Goal: Information Seeking & Learning: Find specific fact

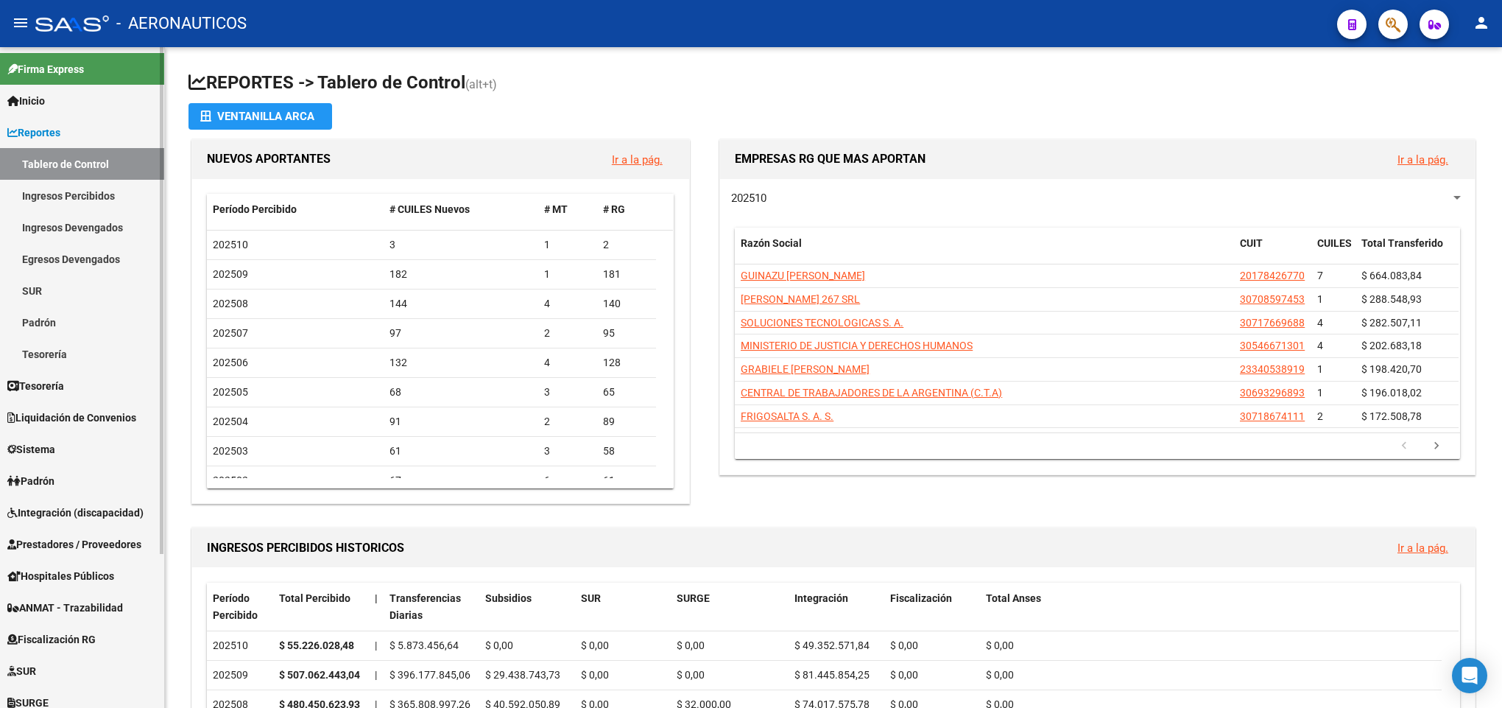
click at [85, 401] on link "Liquidación de Convenios" at bounding box center [82, 417] width 164 height 32
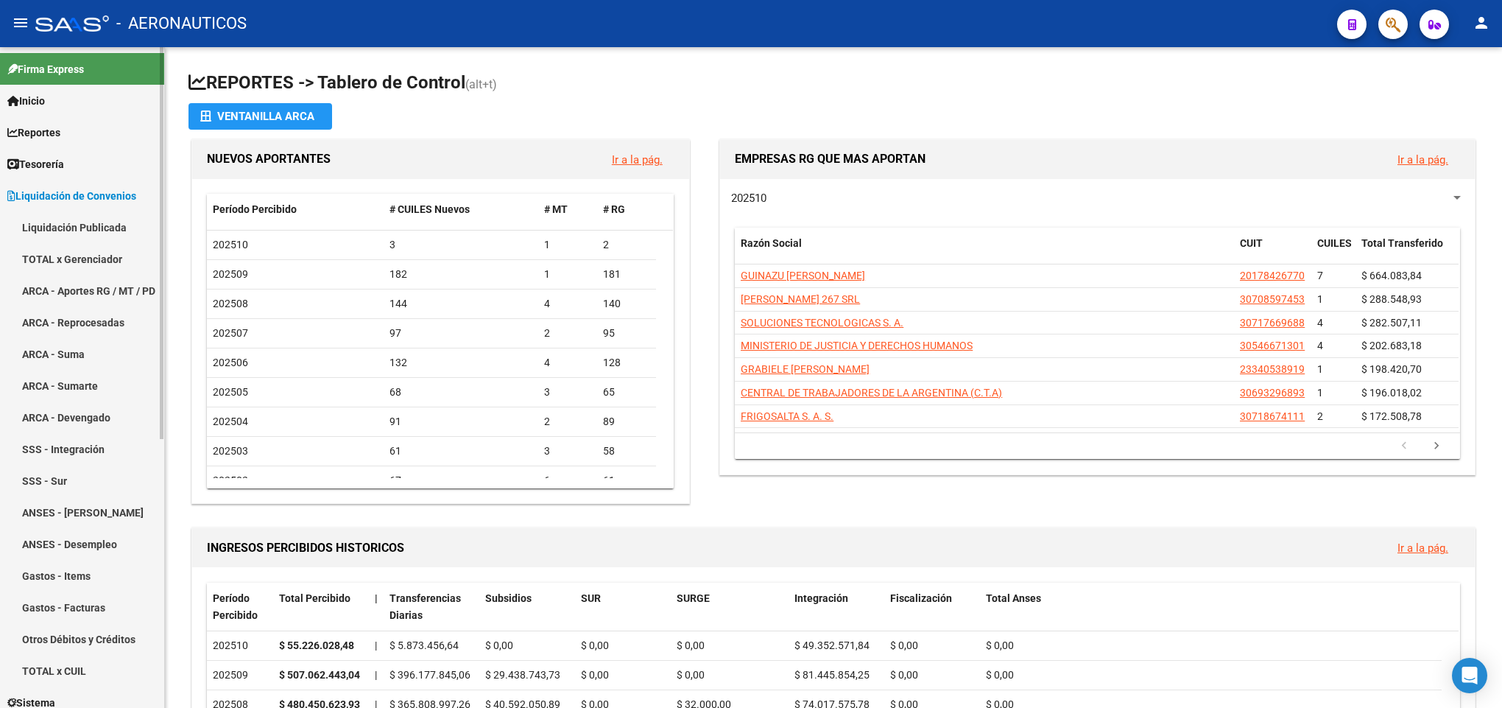
click at [95, 252] on link "TOTAL x Gerenciador" at bounding box center [82, 259] width 164 height 32
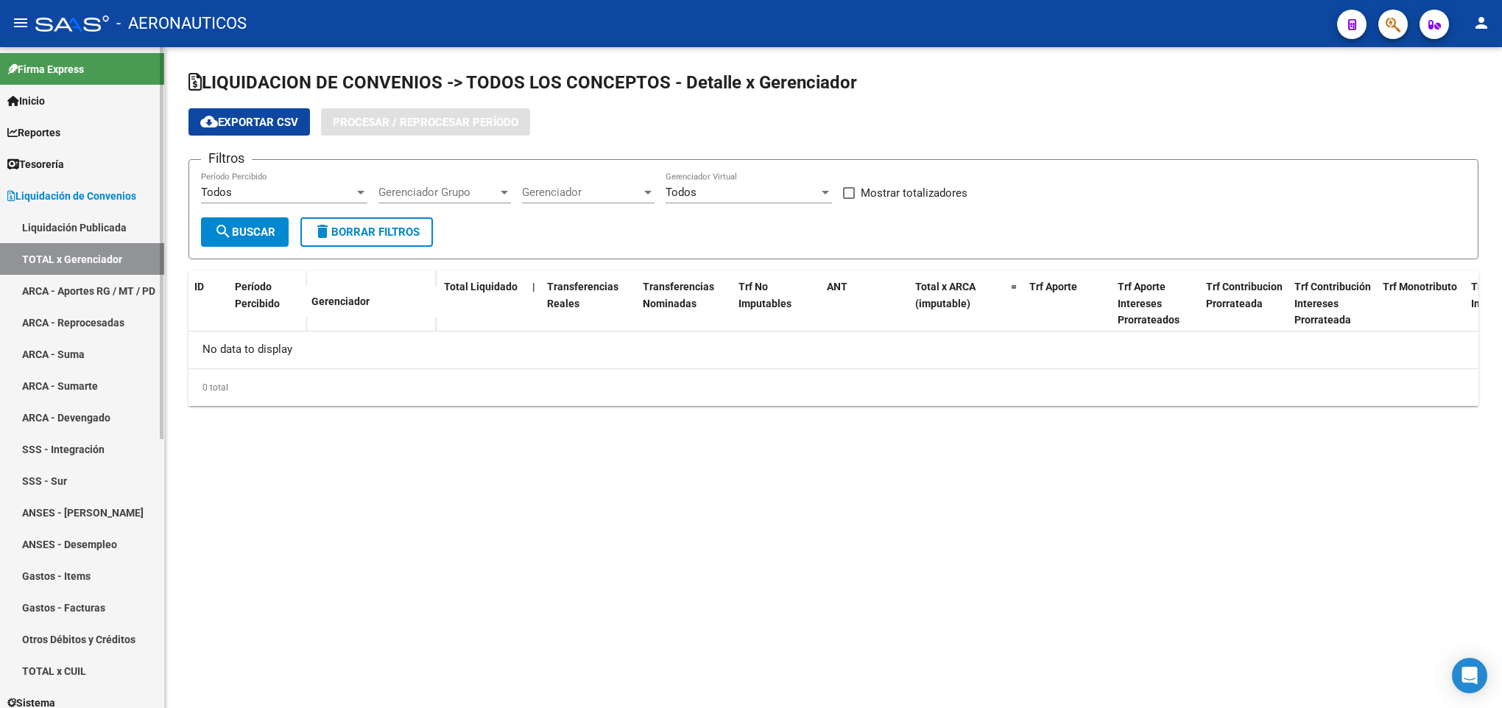
checkbox input "true"
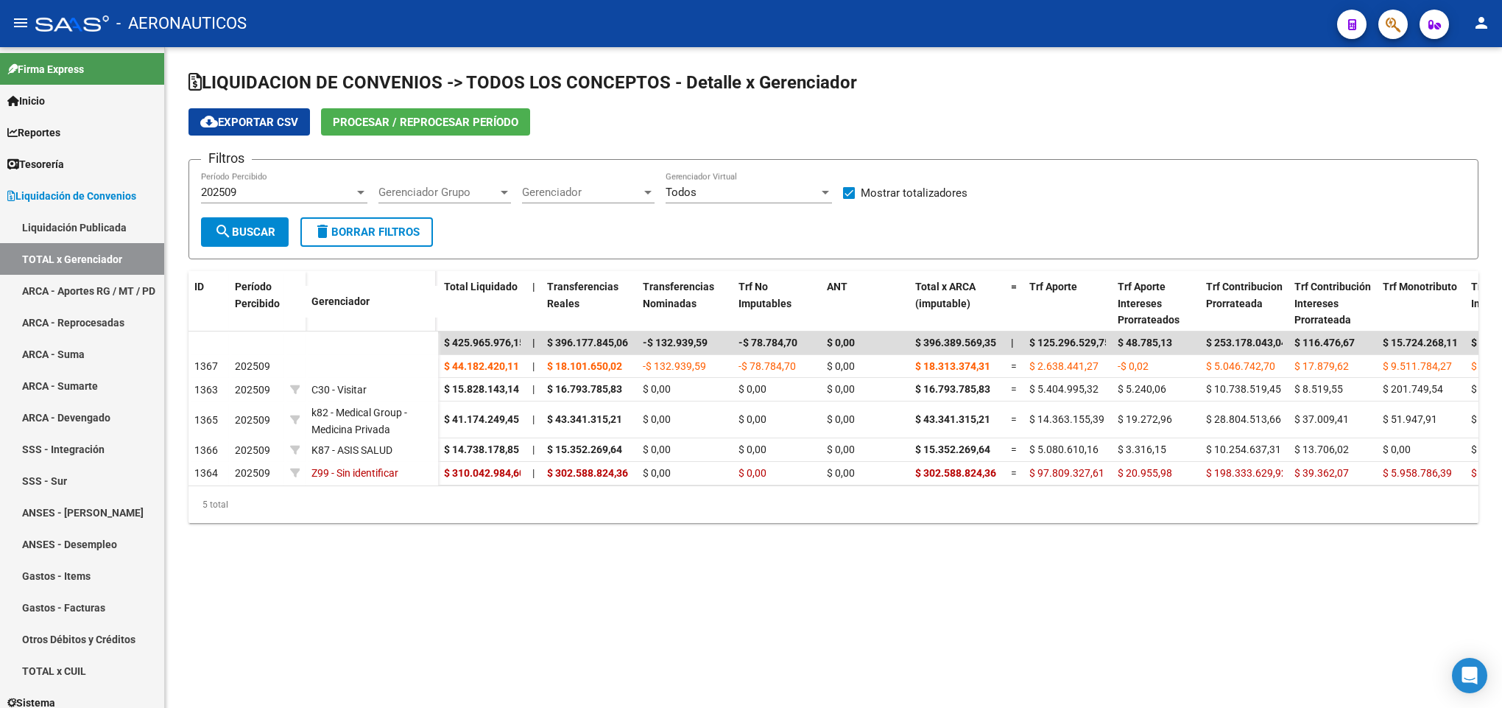
click at [411, 124] on span "Procesar / Reprocesar período" at bounding box center [426, 122] width 186 height 13
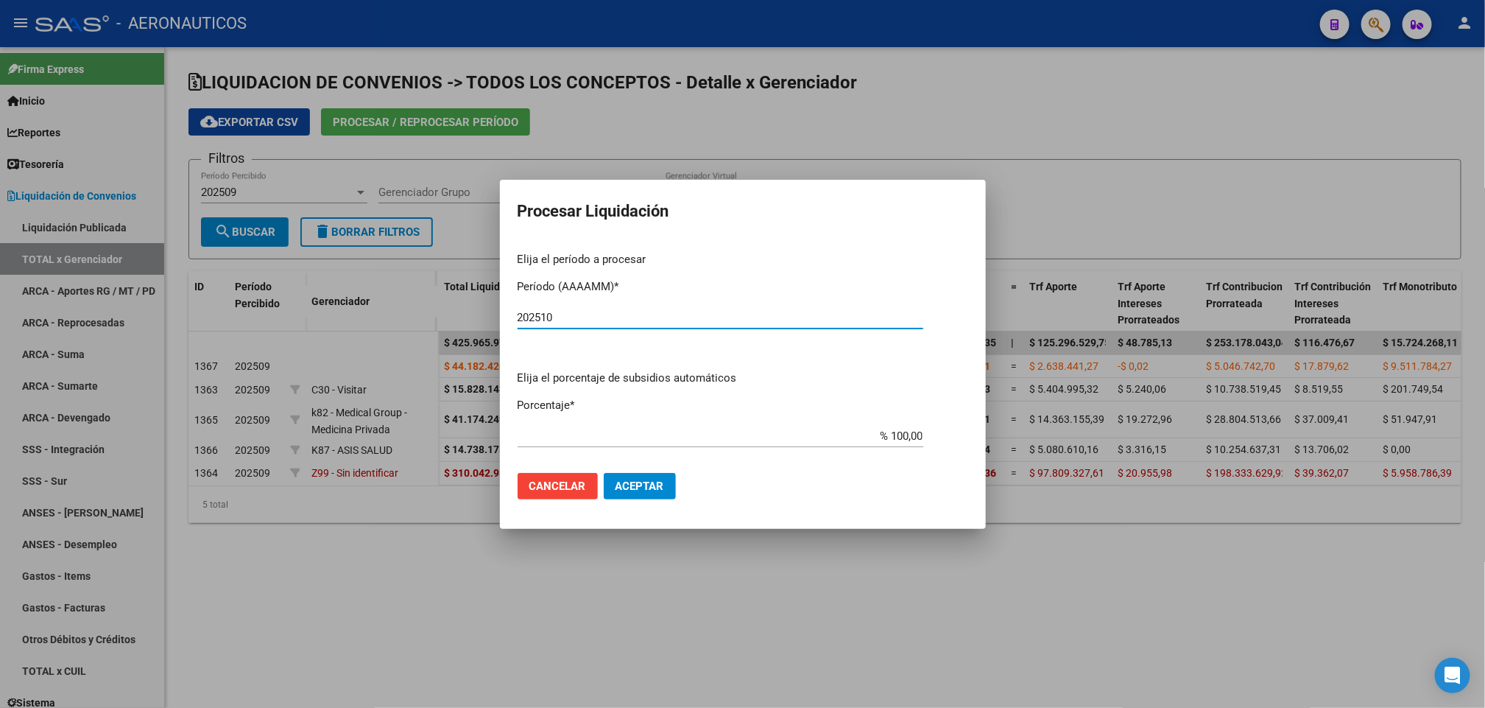
type input "202510"
click at [626, 479] on span "Aceptar" at bounding box center [639, 485] width 49 height 13
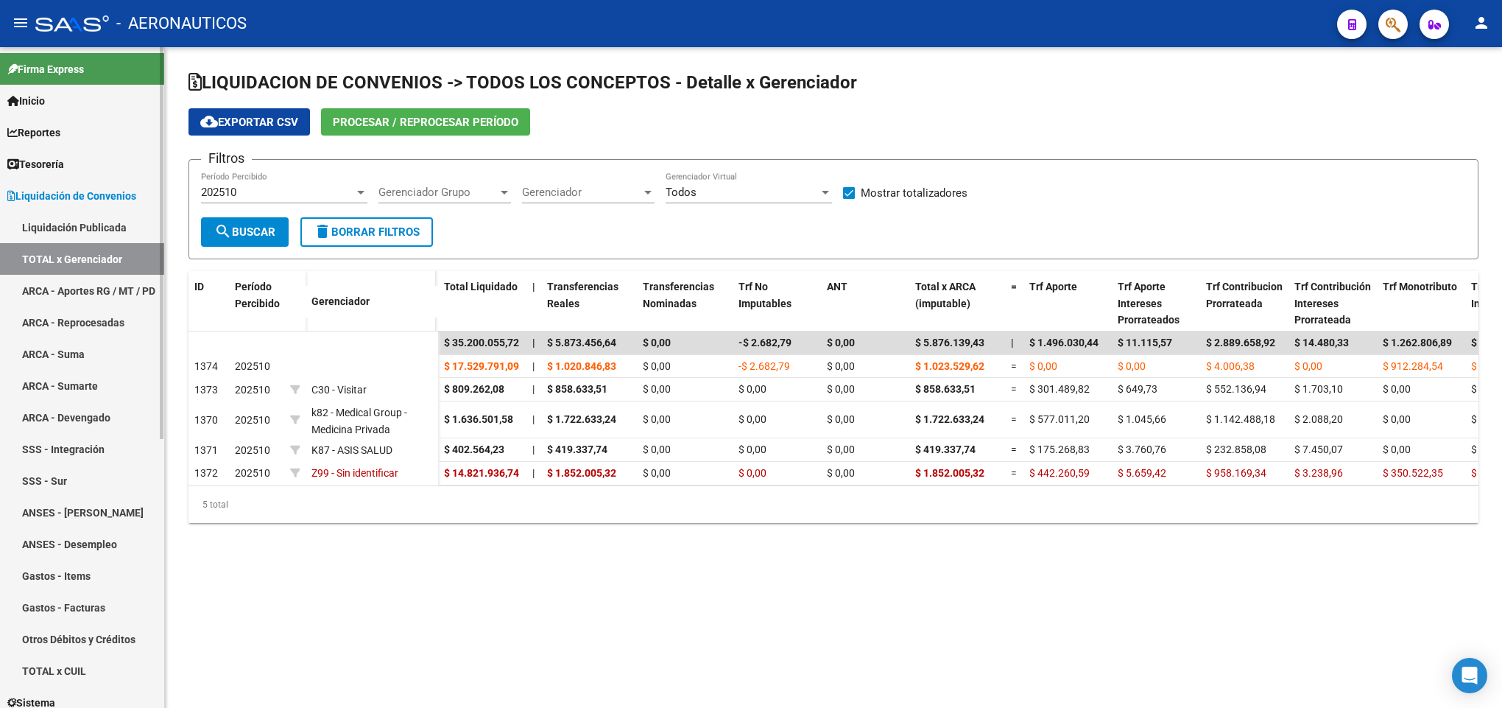
click at [46, 155] on link "Tesorería" at bounding box center [82, 164] width 164 height 32
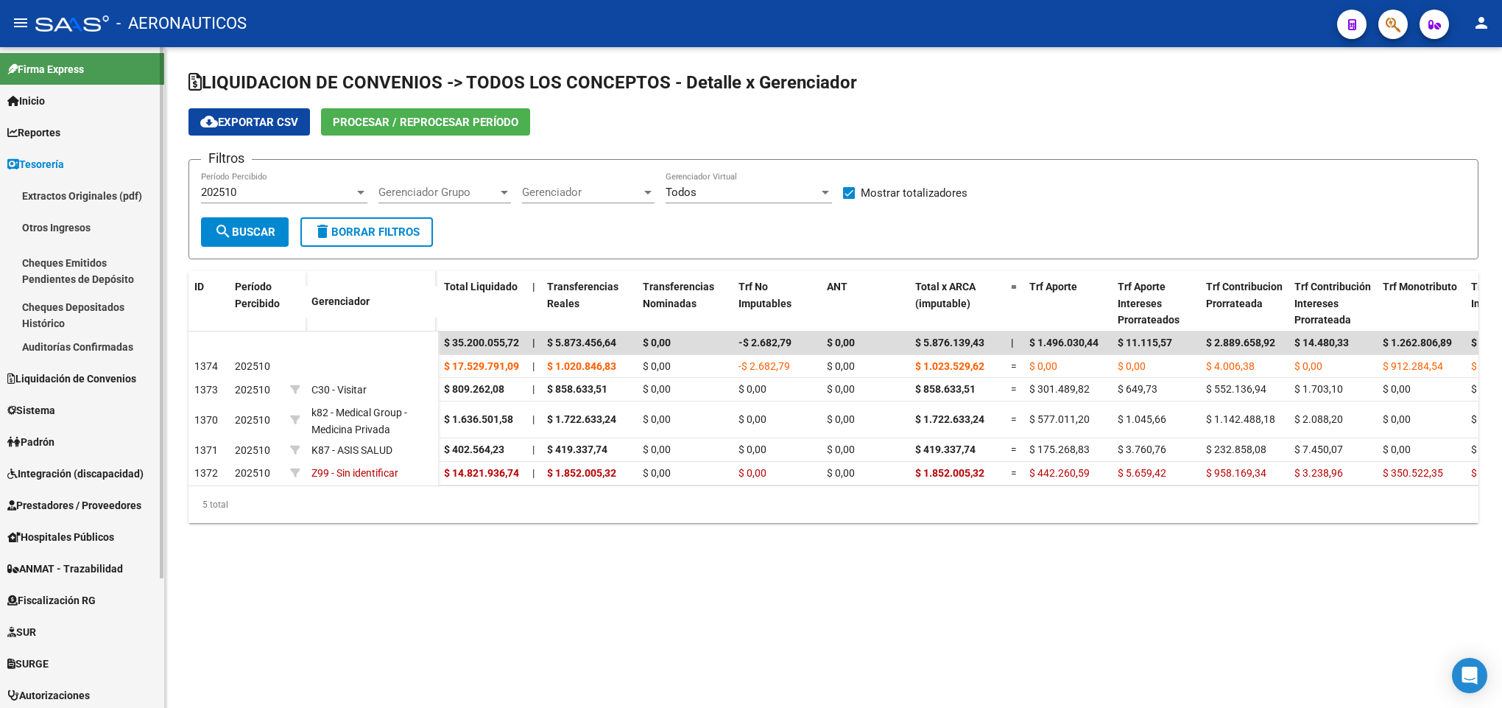
click at [54, 133] on span "Reportes" at bounding box center [33, 132] width 53 height 16
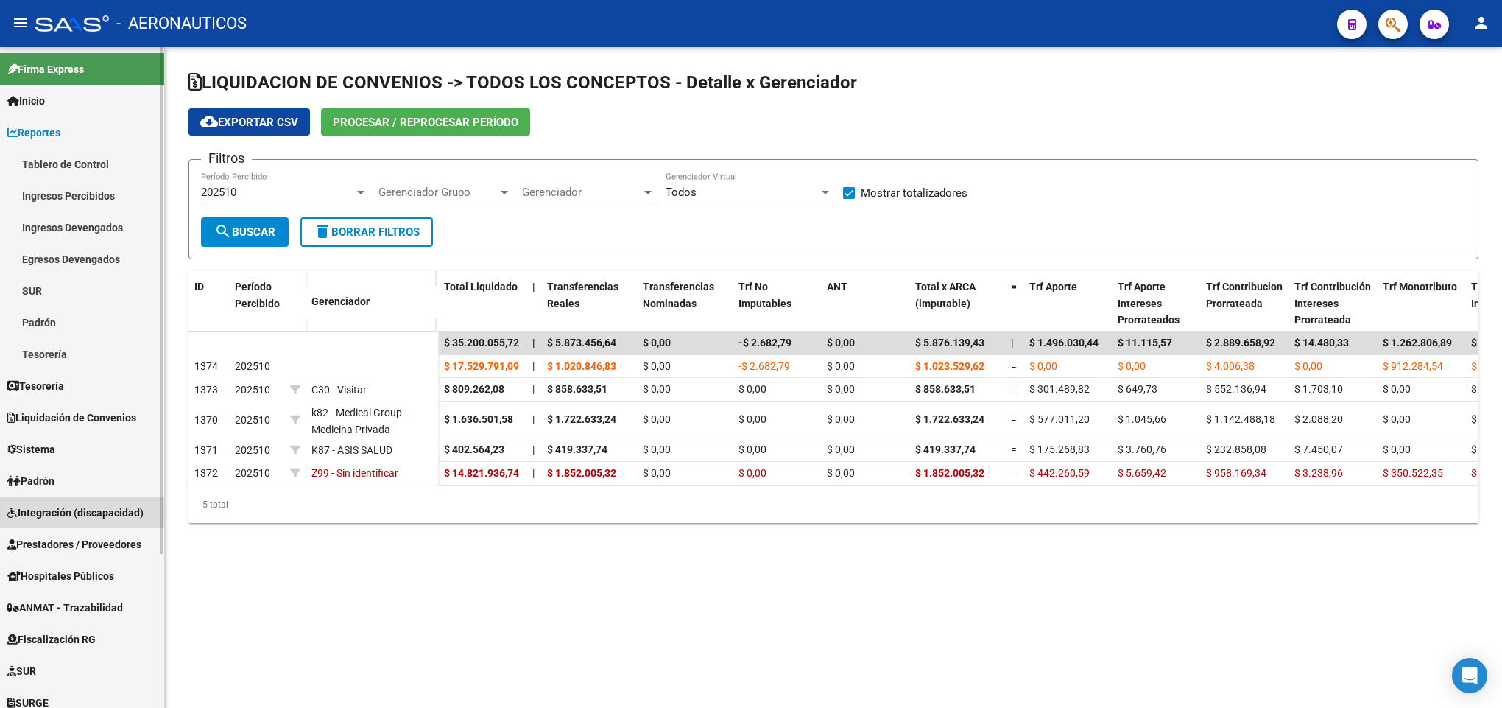
click at [68, 497] on link "Integración (discapacidad)" at bounding box center [82, 512] width 164 height 32
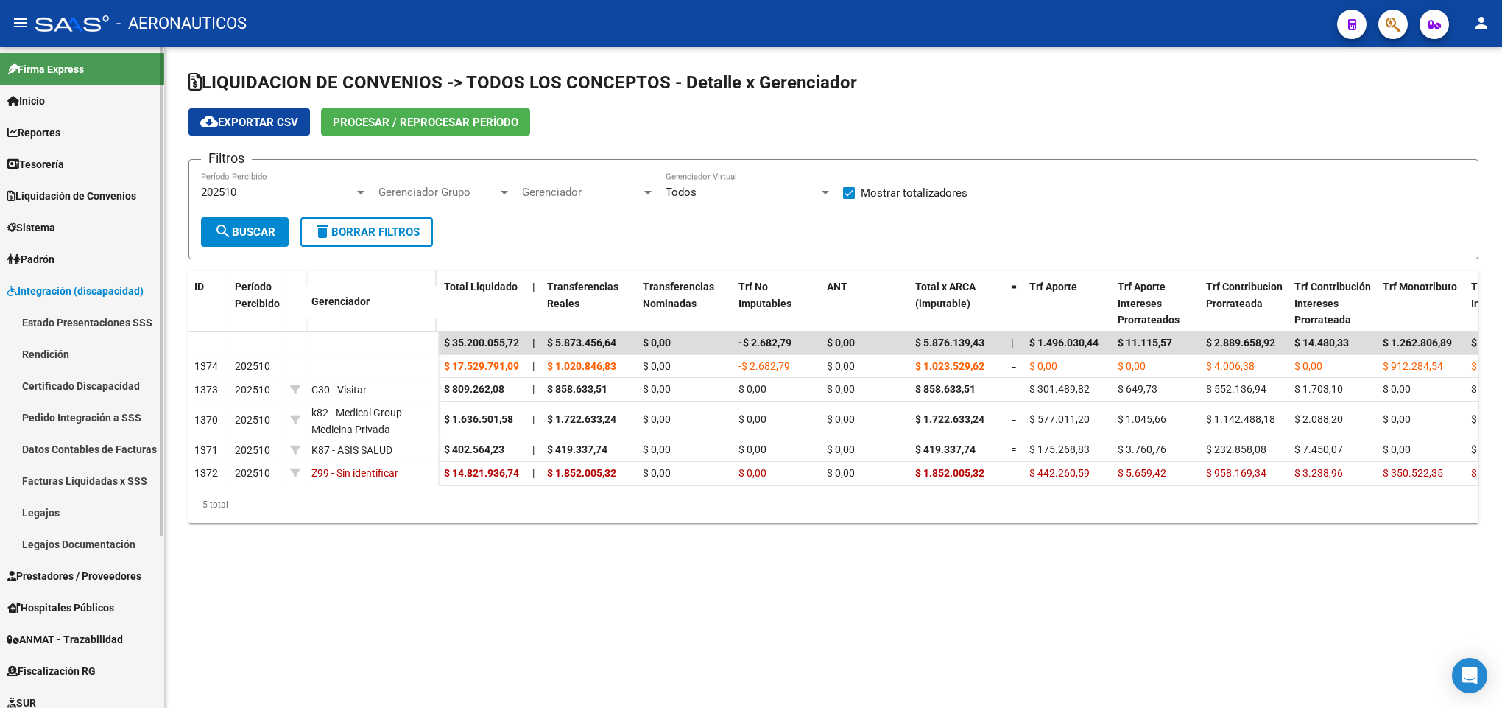
click at [60, 469] on link "Facturas Liquidadas x SSS" at bounding box center [82, 481] width 164 height 32
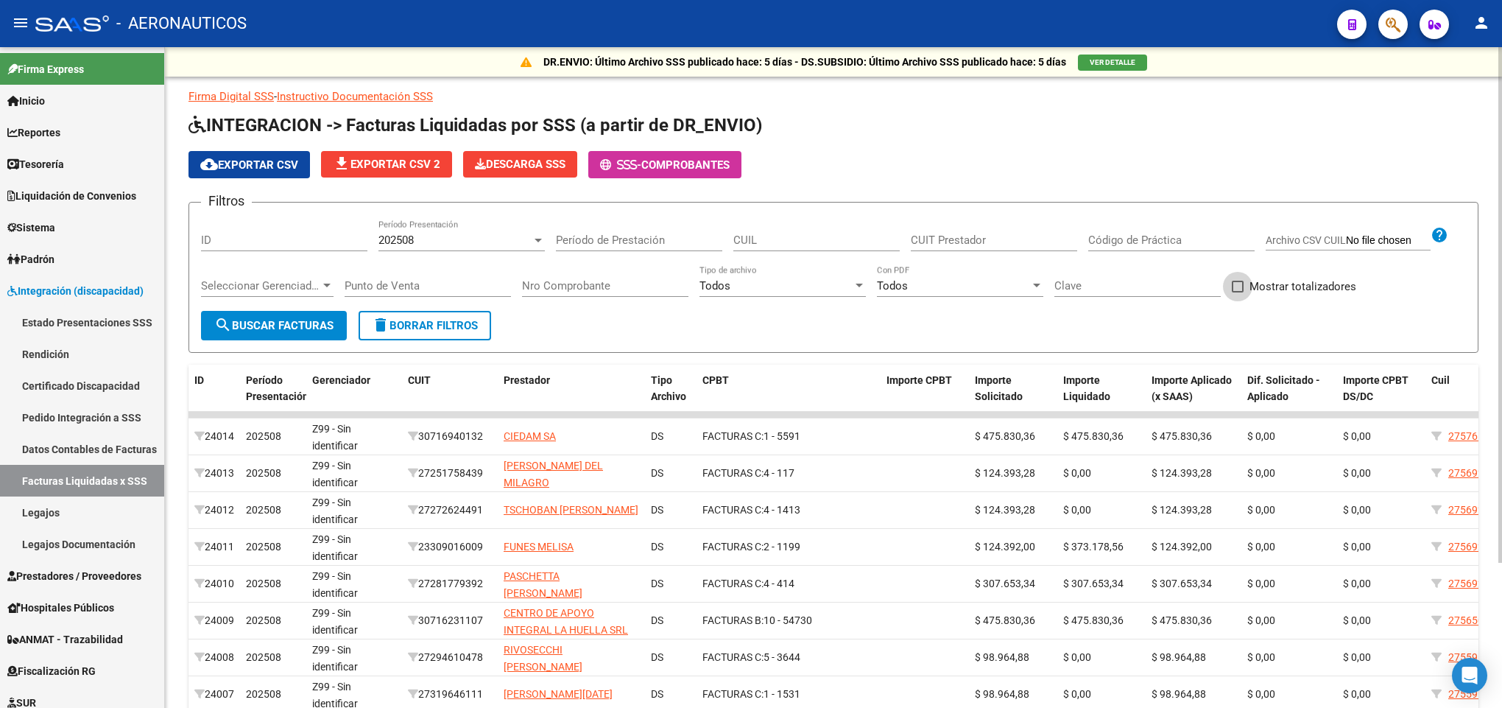
click at [1262, 286] on span "Mostrar totalizadores" at bounding box center [1302, 287] width 107 height 18
click at [1238, 292] on input "Mostrar totalizadores" at bounding box center [1237, 292] width 1 height 1
checkbox input "true"
click at [241, 325] on span "search Buscar Facturas" at bounding box center [273, 325] width 119 height 13
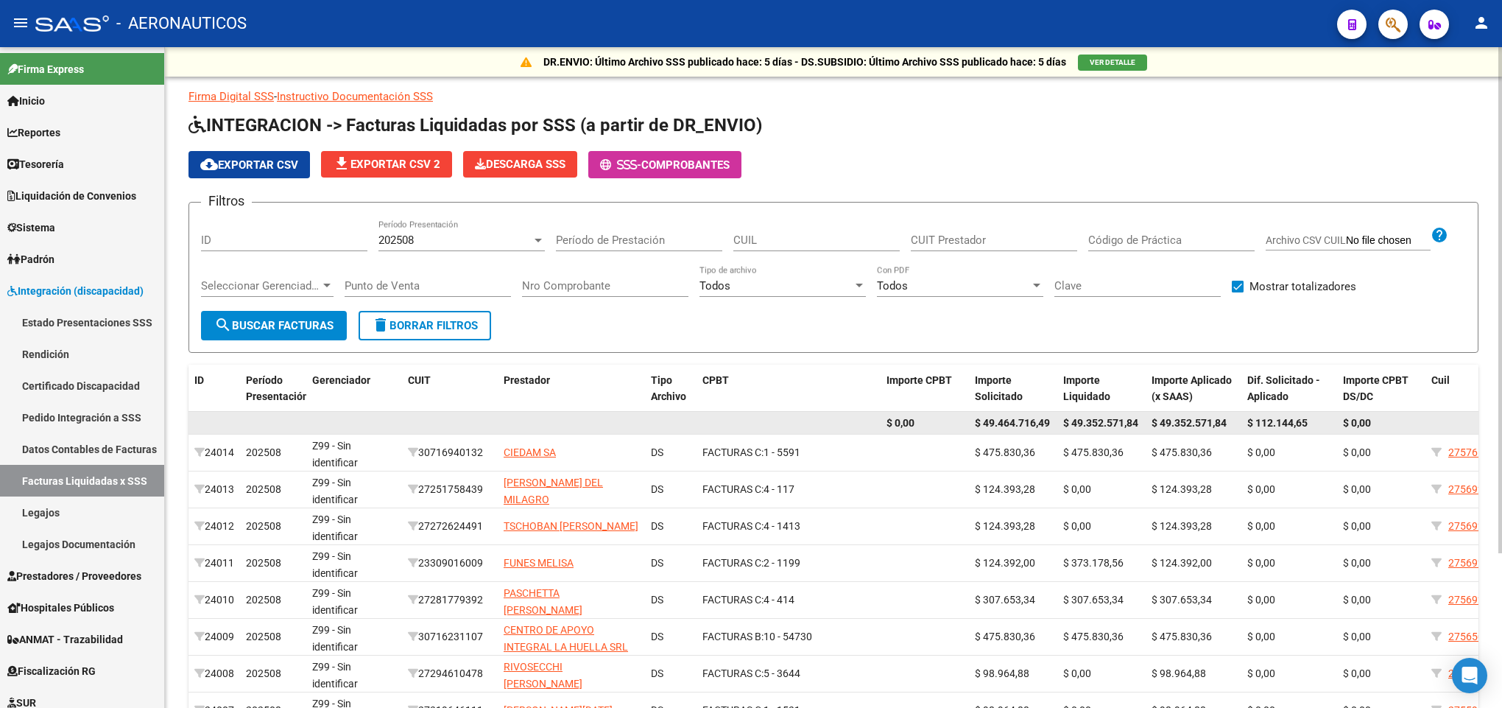
click at [1015, 423] on span "$ 49.464.716,49" at bounding box center [1012, 423] width 75 height 12
click at [1091, 420] on span "$ 49.352.571,84" at bounding box center [1100, 423] width 75 height 12
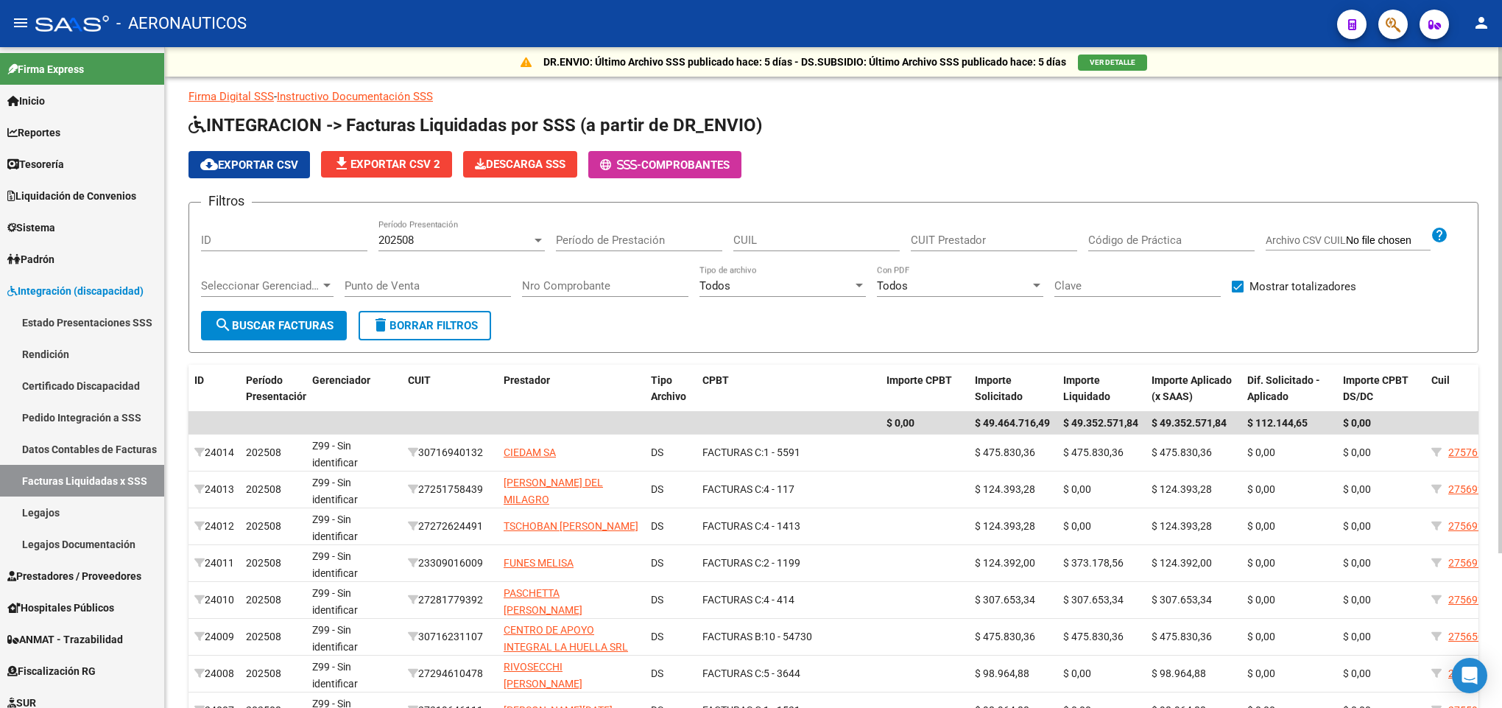
click at [428, 241] on div "202508" at bounding box center [454, 239] width 153 height 13
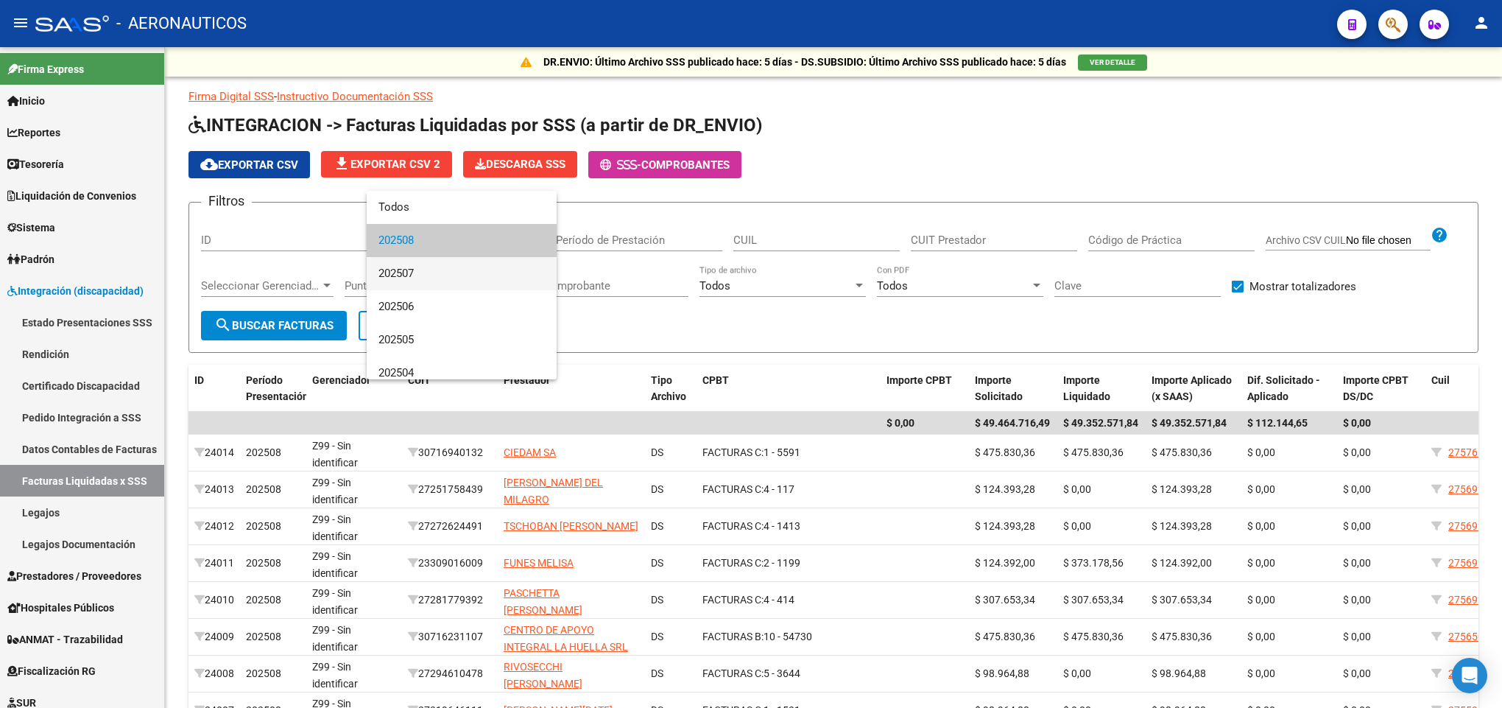
click at [424, 276] on span "202507" at bounding box center [461, 273] width 166 height 33
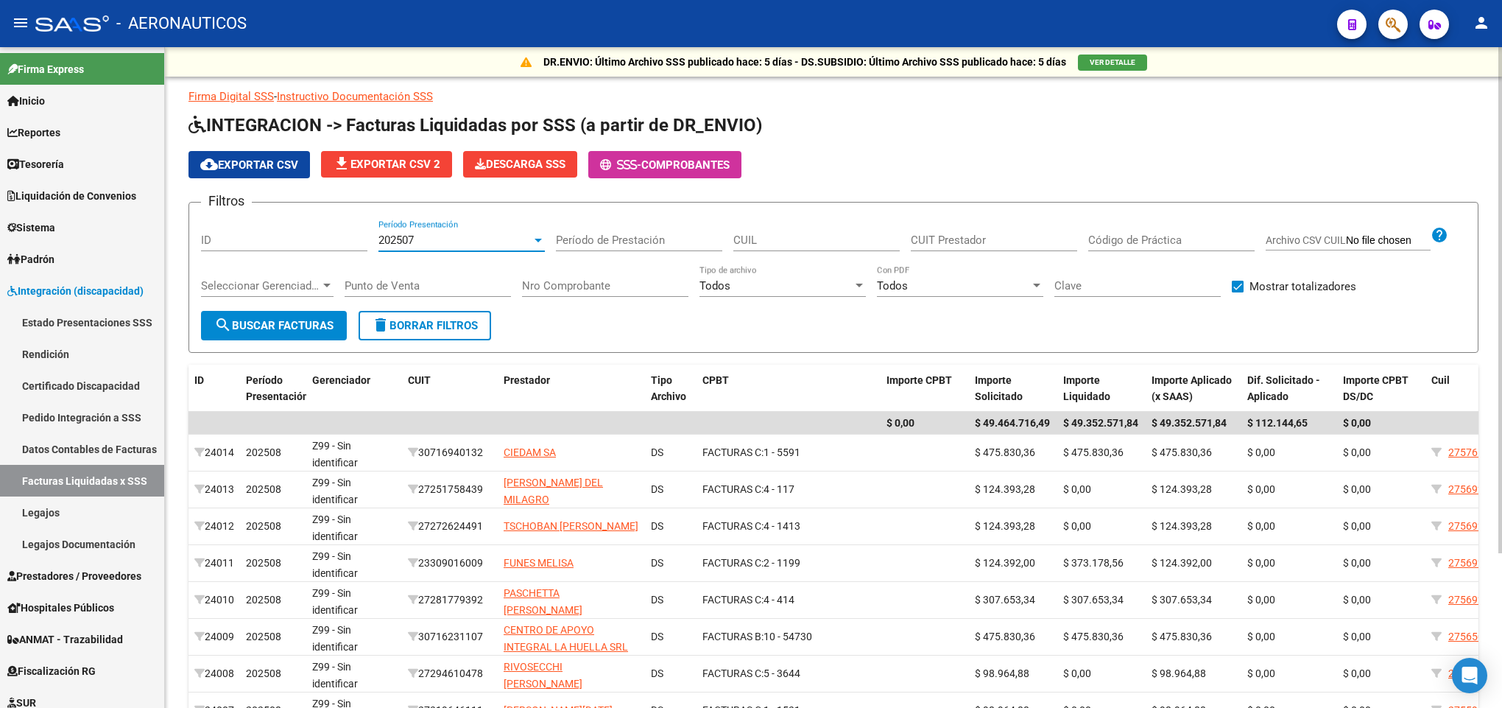
click at [232, 322] on span "search Buscar Facturas" at bounding box center [273, 325] width 119 height 13
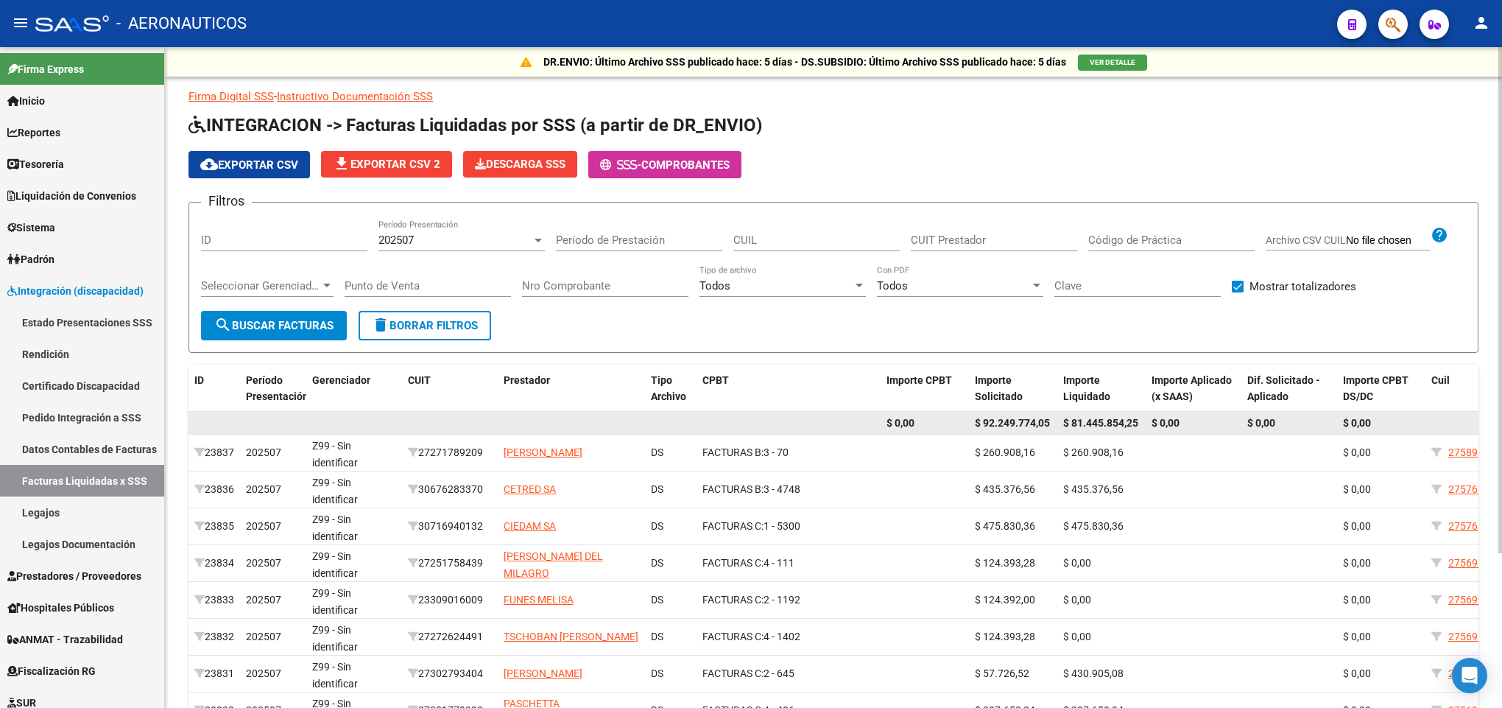
click at [1118, 427] on span "$ 81.445.854,25" at bounding box center [1100, 423] width 75 height 12
click at [1114, 429] on div "$ 81.445.854,25" at bounding box center [1101, 422] width 77 height 17
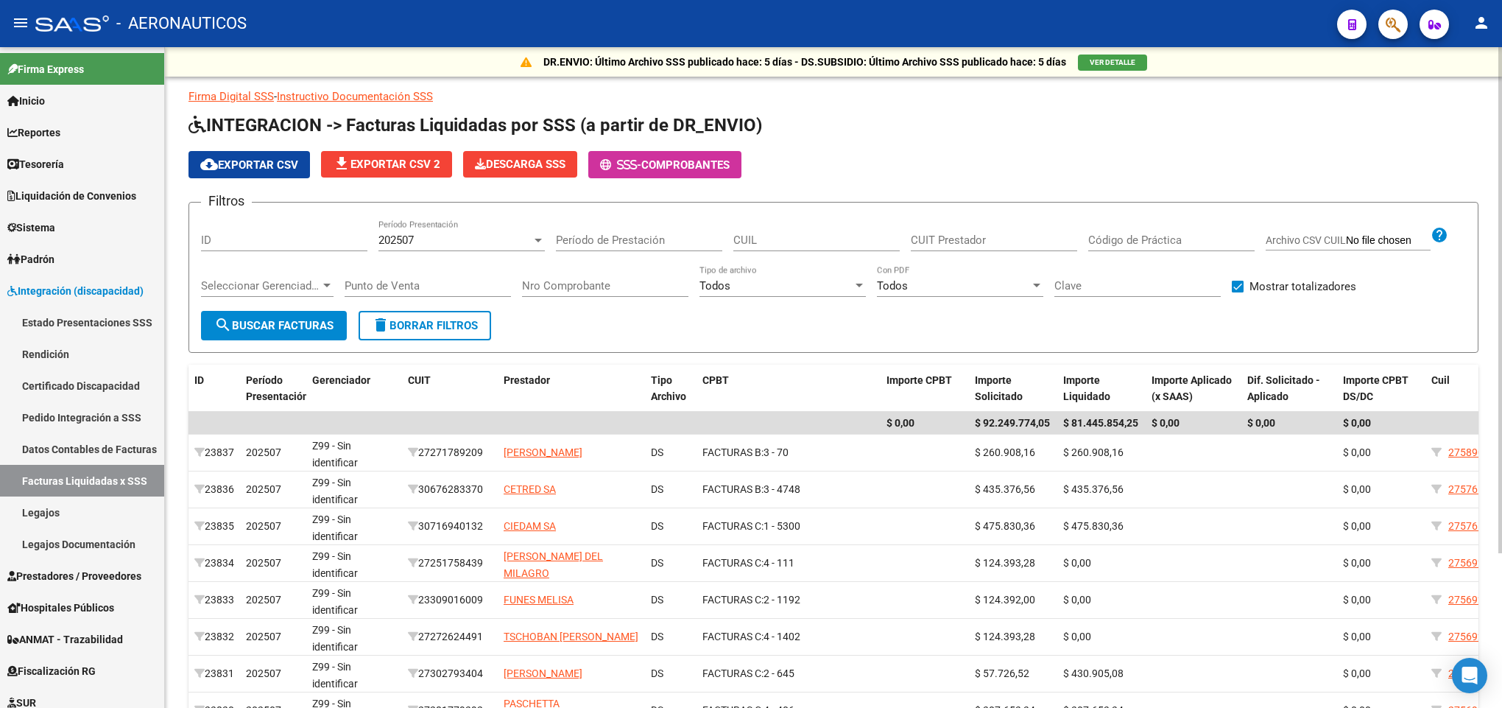
copy span "81.445.854,25"
click at [378, 243] on span "202507" at bounding box center [395, 239] width 35 height 13
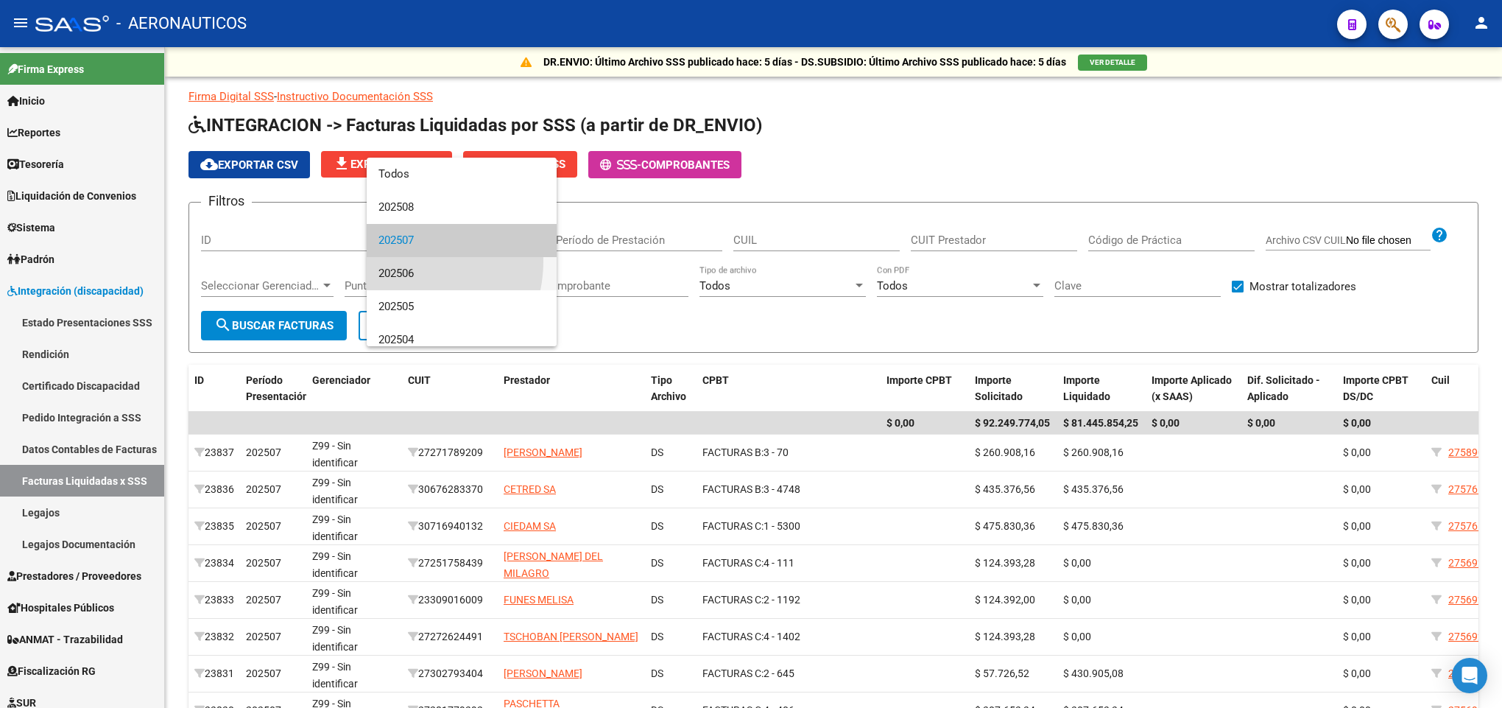
click at [405, 261] on span "202506" at bounding box center [461, 273] width 166 height 33
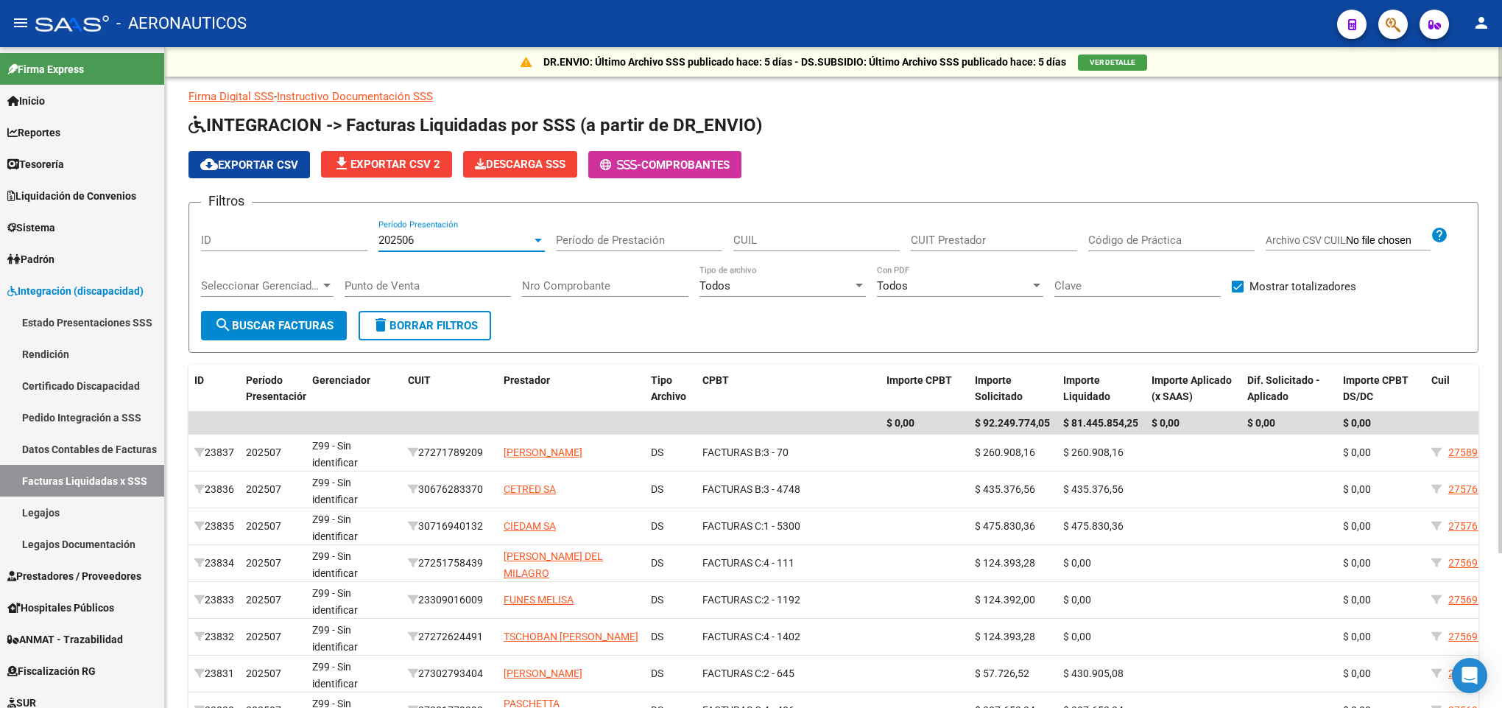
click at [316, 322] on span "search Buscar Facturas" at bounding box center [273, 325] width 119 height 13
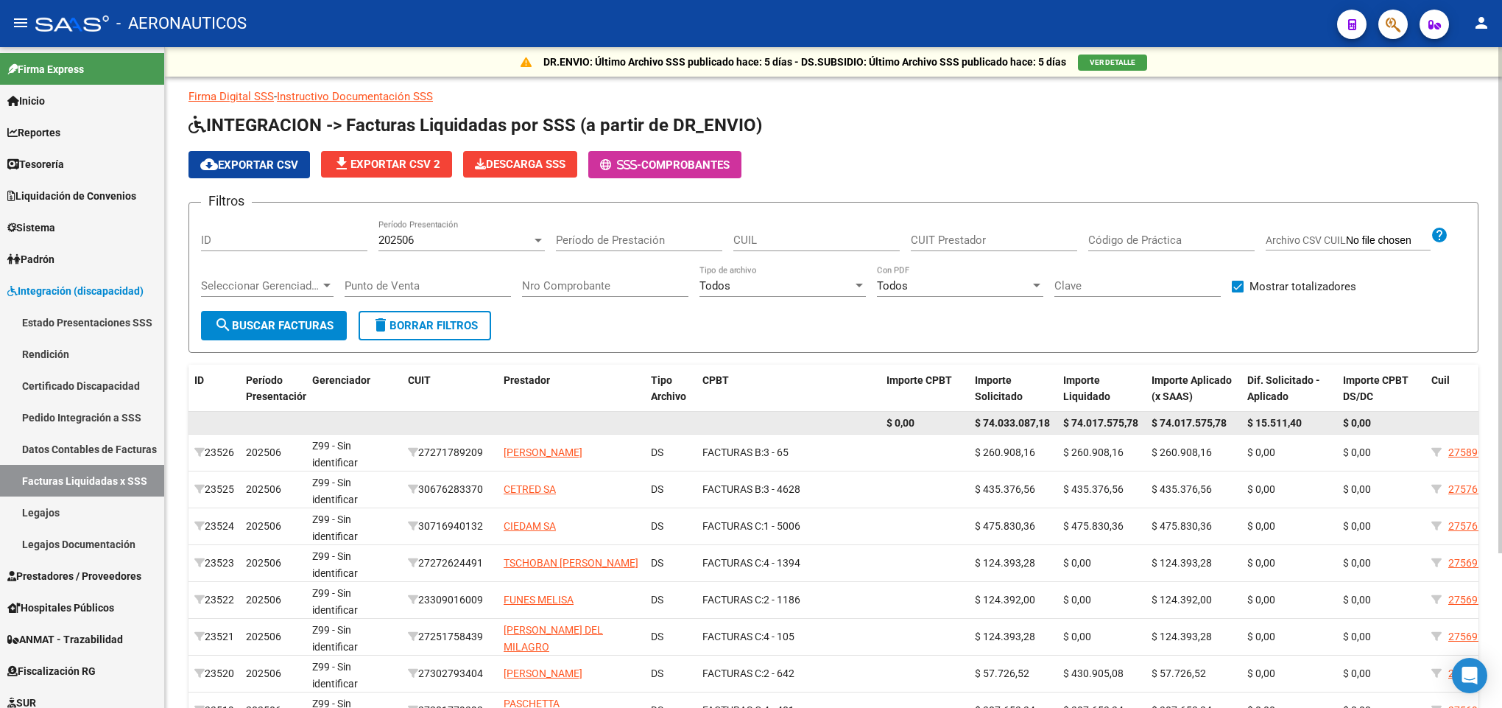
drag, startPoint x: 985, startPoint y: 426, endPoint x: 1133, endPoint y: 420, distance: 148.1
click at [1133, 420] on div "$ 0,00 $ 74.033.087,18 $ 74.017.575,78 $ 74.017.575,78 $ 15.511,40 $ 0,00" at bounding box center [1016, 424] width 1656 height 24
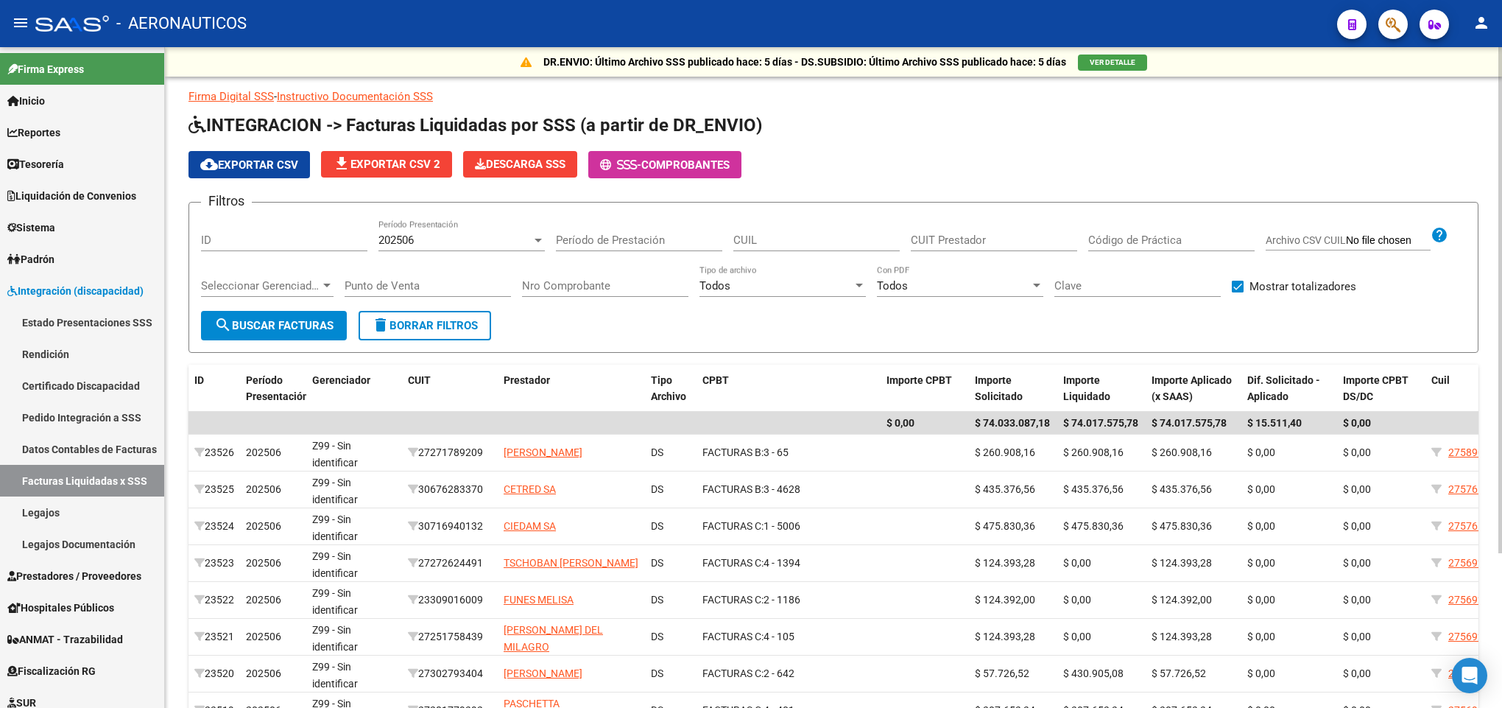
click at [428, 248] on div "202506 Período Presentación" at bounding box center [461, 235] width 166 height 32
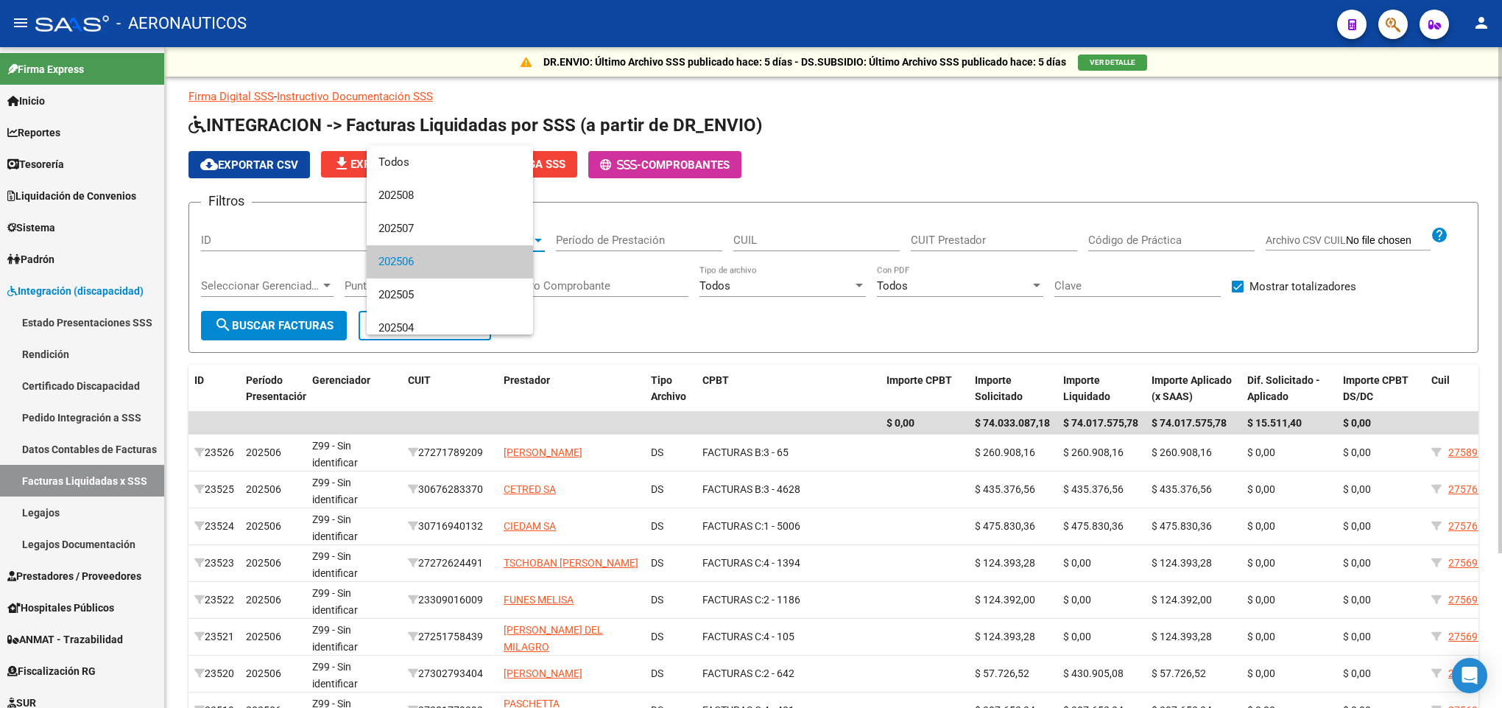
scroll to position [22, 0]
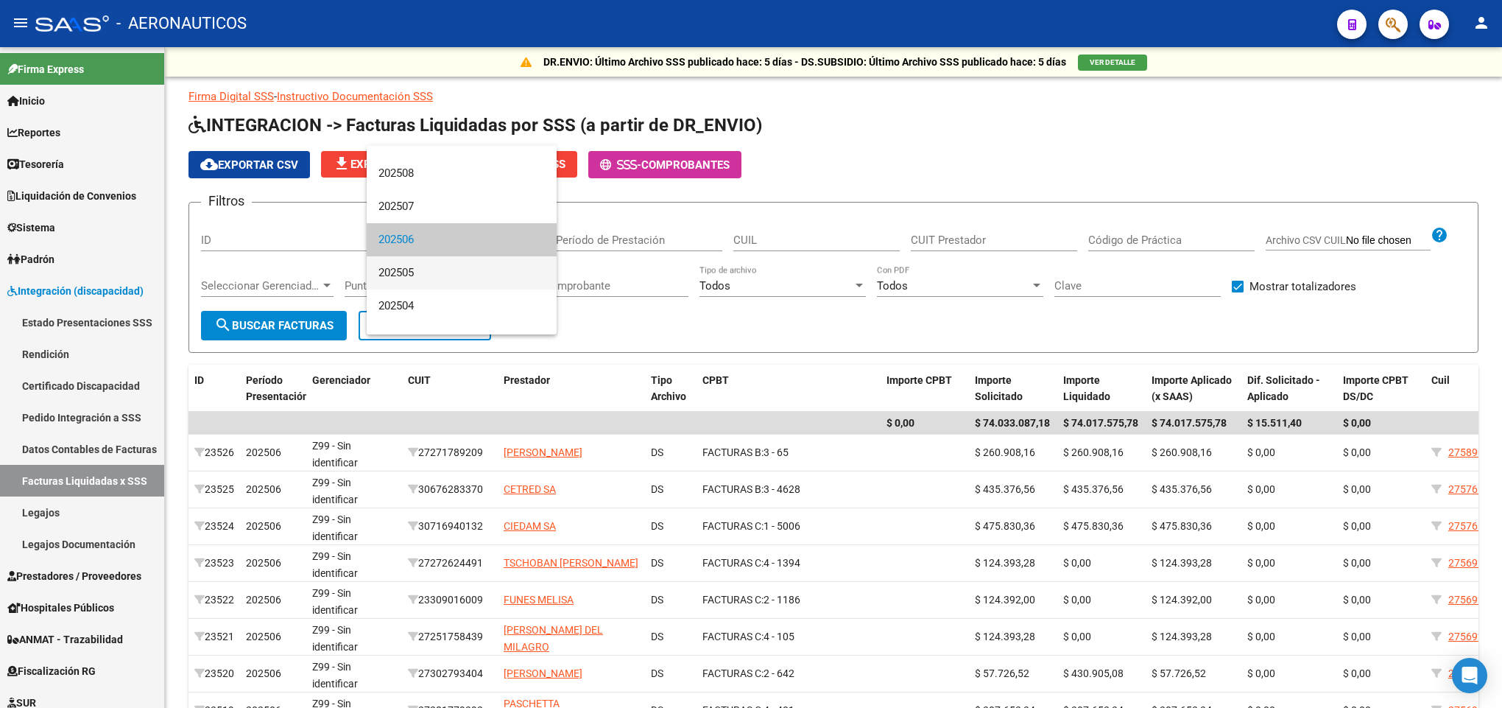
click at [434, 266] on span "202505" at bounding box center [461, 272] width 166 height 33
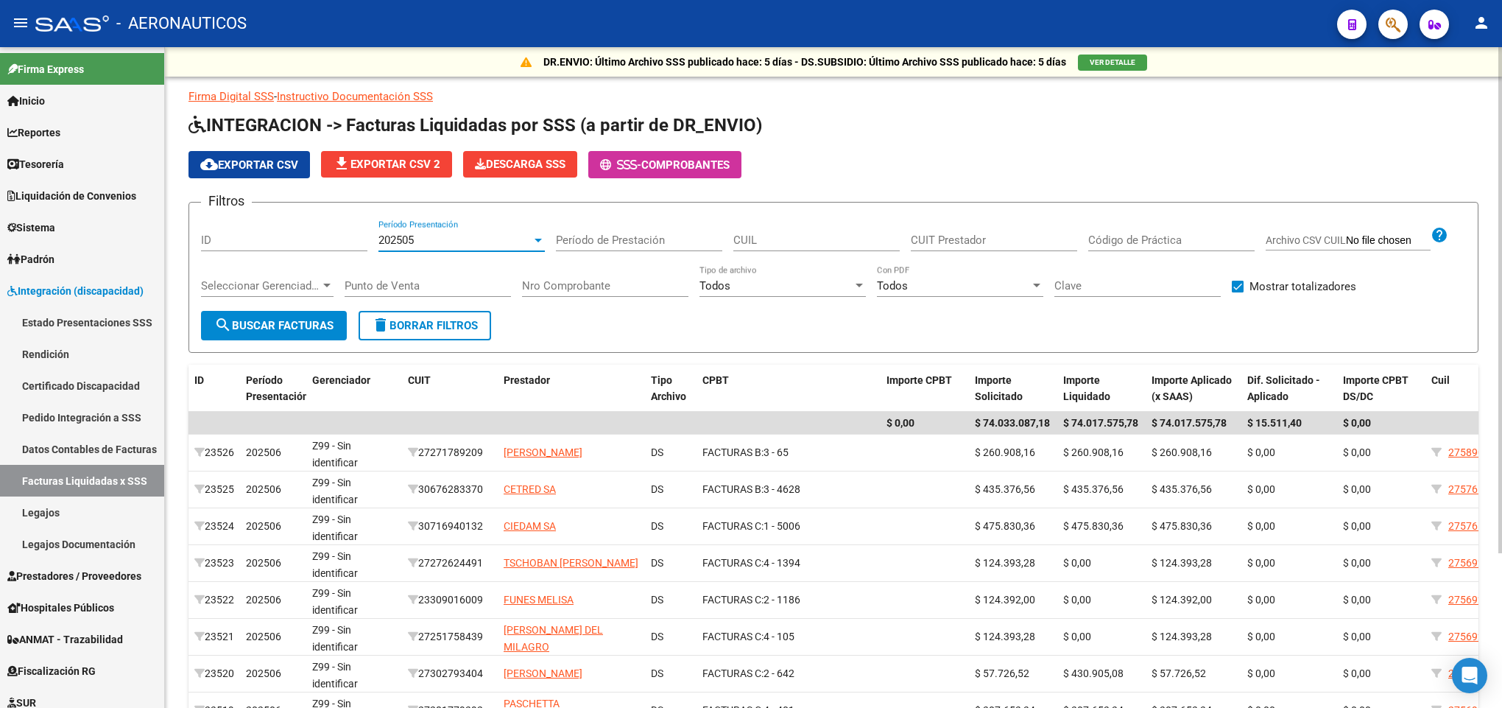
click at [267, 351] on form "Filtros ID 202505 Período Presentación Período de Prestación CUIL CUIT Prestado…" at bounding box center [833, 277] width 1290 height 151
click at [268, 349] on form "Filtros ID 202505 Período Presentación Período de Prestación CUIL CUIT Prestado…" at bounding box center [833, 277] width 1290 height 151
click at [280, 334] on button "search Buscar Facturas" at bounding box center [274, 325] width 146 height 29
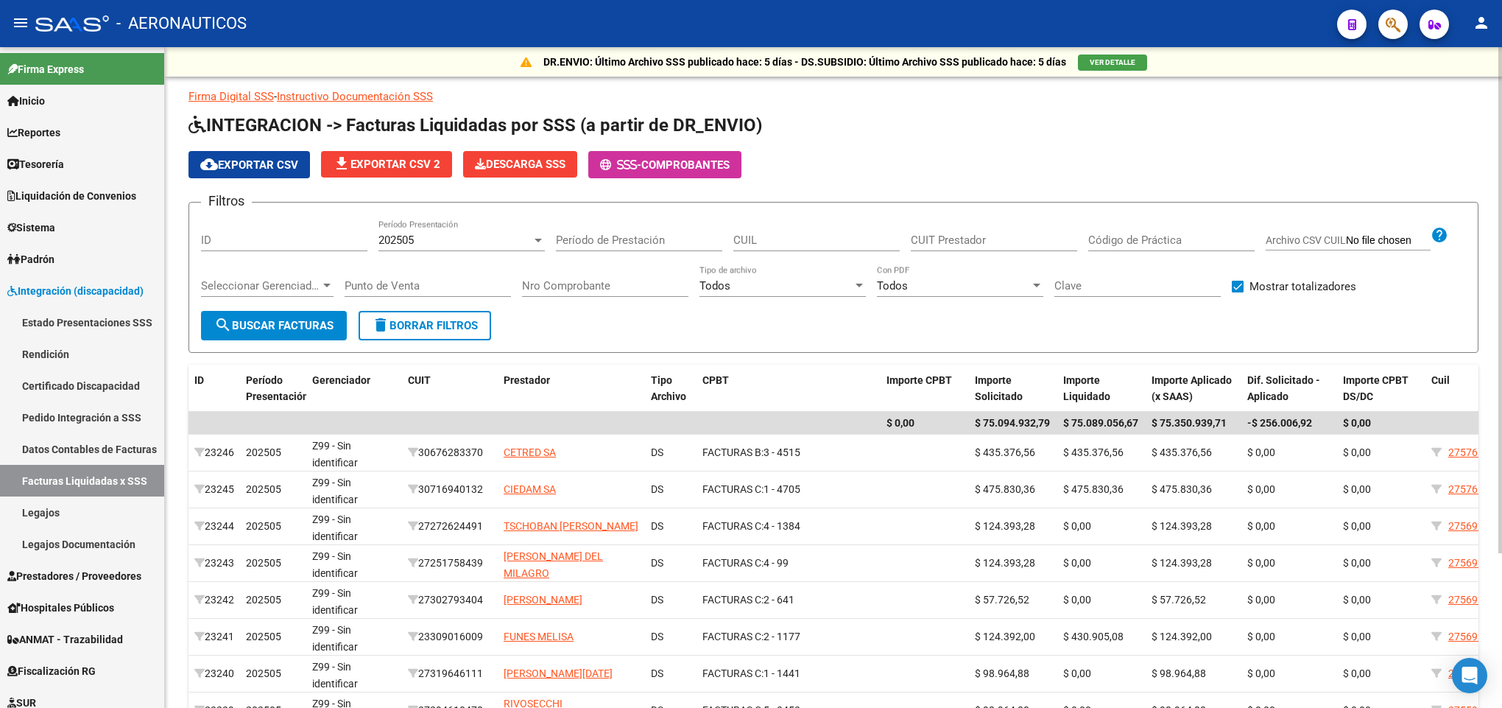
click at [501, 246] on div "202505" at bounding box center [454, 239] width 153 height 13
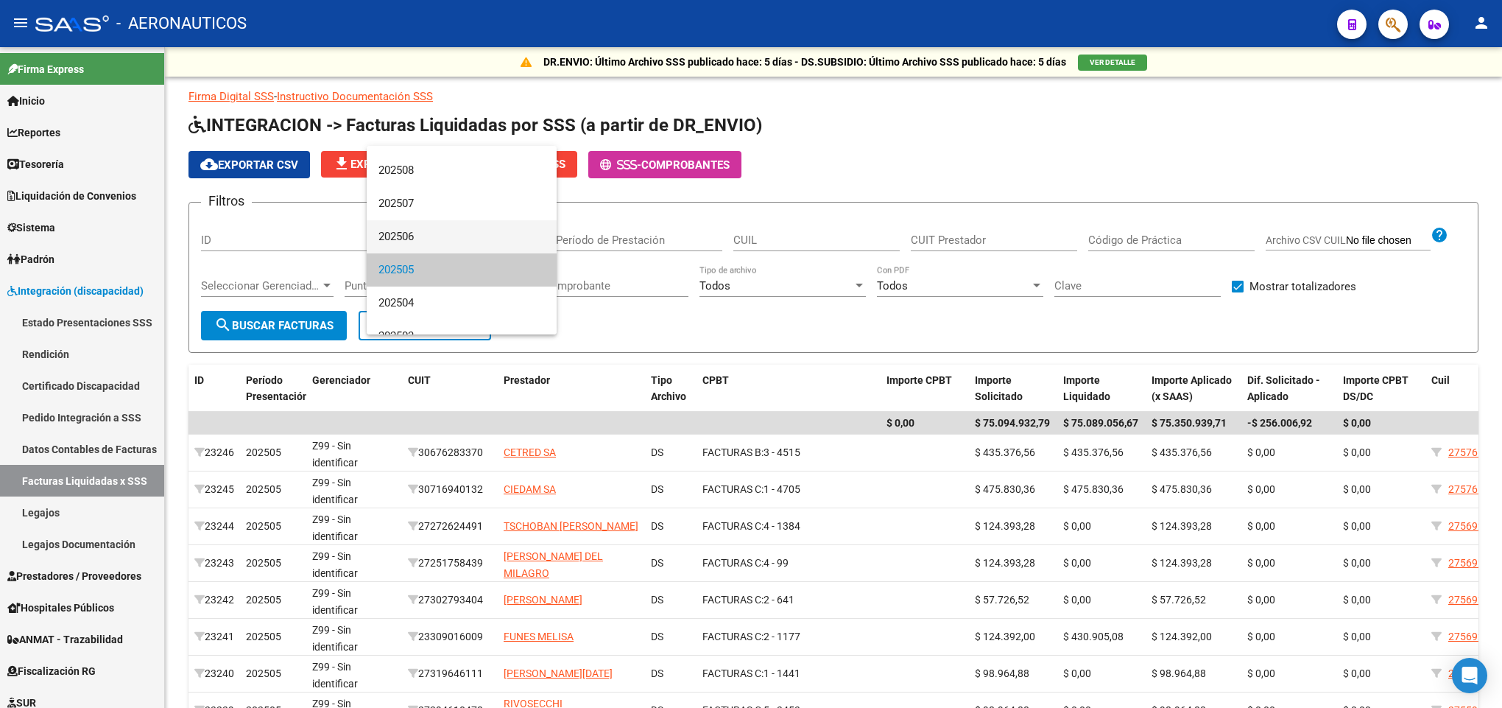
scroll to position [0, 0]
click at [480, 241] on span "202507" at bounding box center [461, 228] width 166 height 33
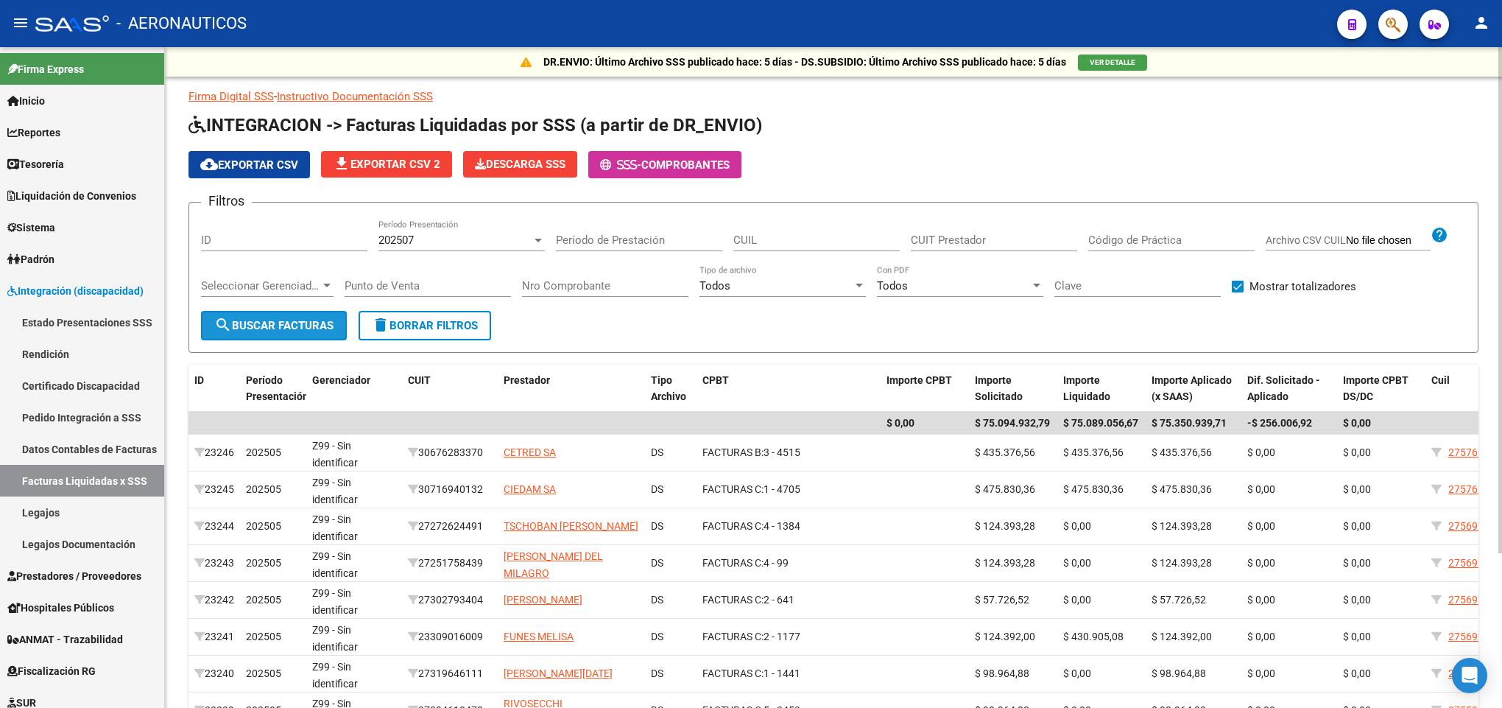
click at [328, 321] on span "search Buscar Facturas" at bounding box center [273, 325] width 119 height 13
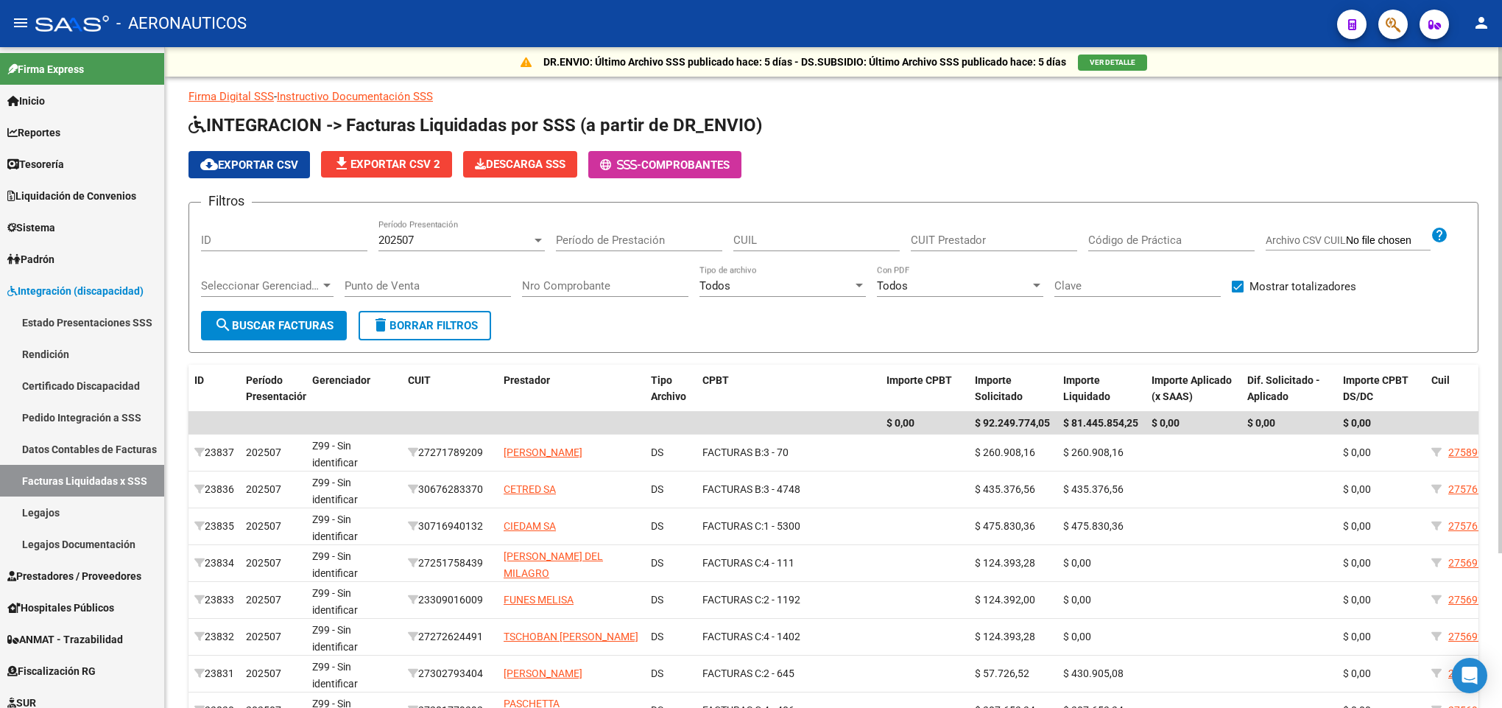
click at [289, 158] on span "cloud_download Exportar CSV" at bounding box center [249, 164] width 98 height 13
click at [853, 239] on input "CUIL" at bounding box center [816, 239] width 166 height 13
paste input "20-53435482-8"
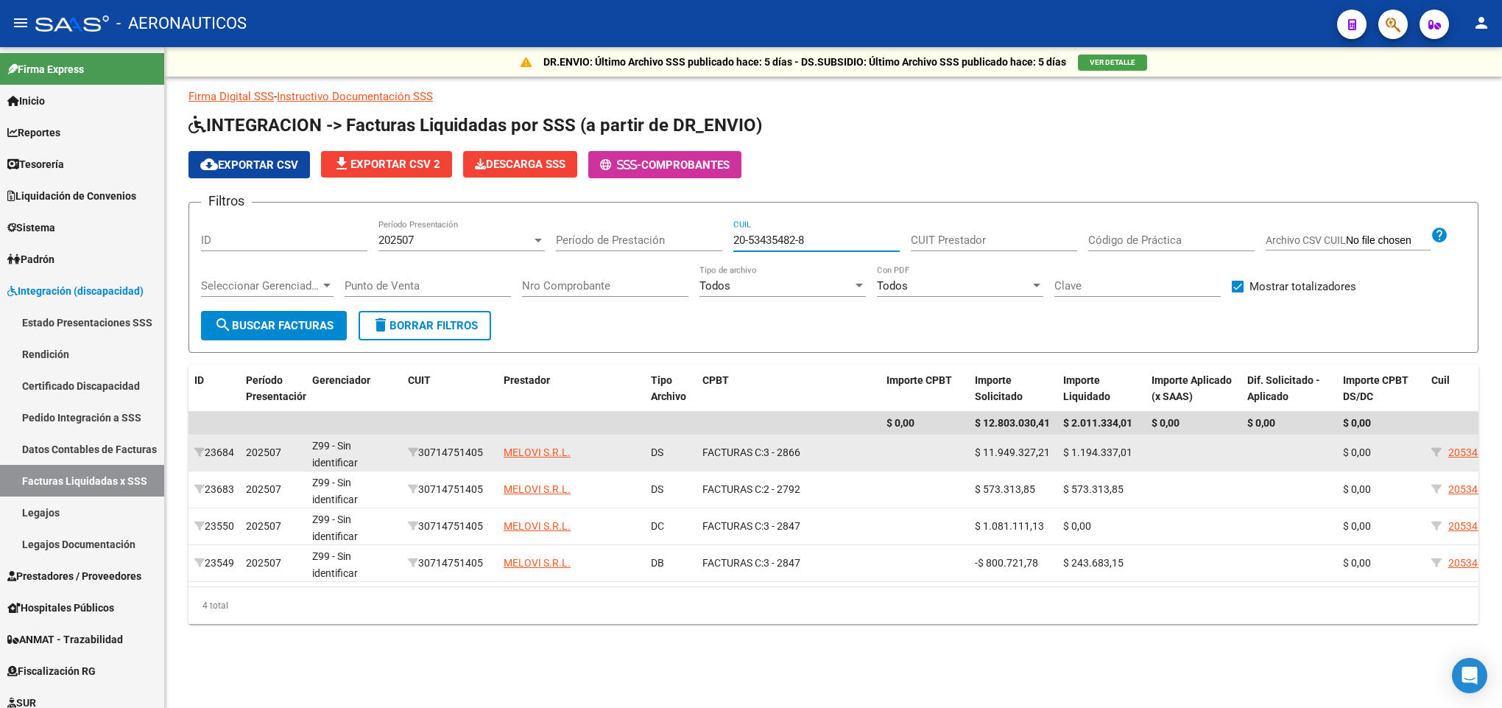
type input "20-53435482-8"
click at [981, 459] on div "$ 11.949.327,21" at bounding box center [1013, 452] width 77 height 17
click at [983, 460] on div "$ 11.949.327,21" at bounding box center [1013, 452] width 77 height 17
click at [985, 459] on div "$ 11.949.327,21" at bounding box center [1013, 452] width 77 height 17
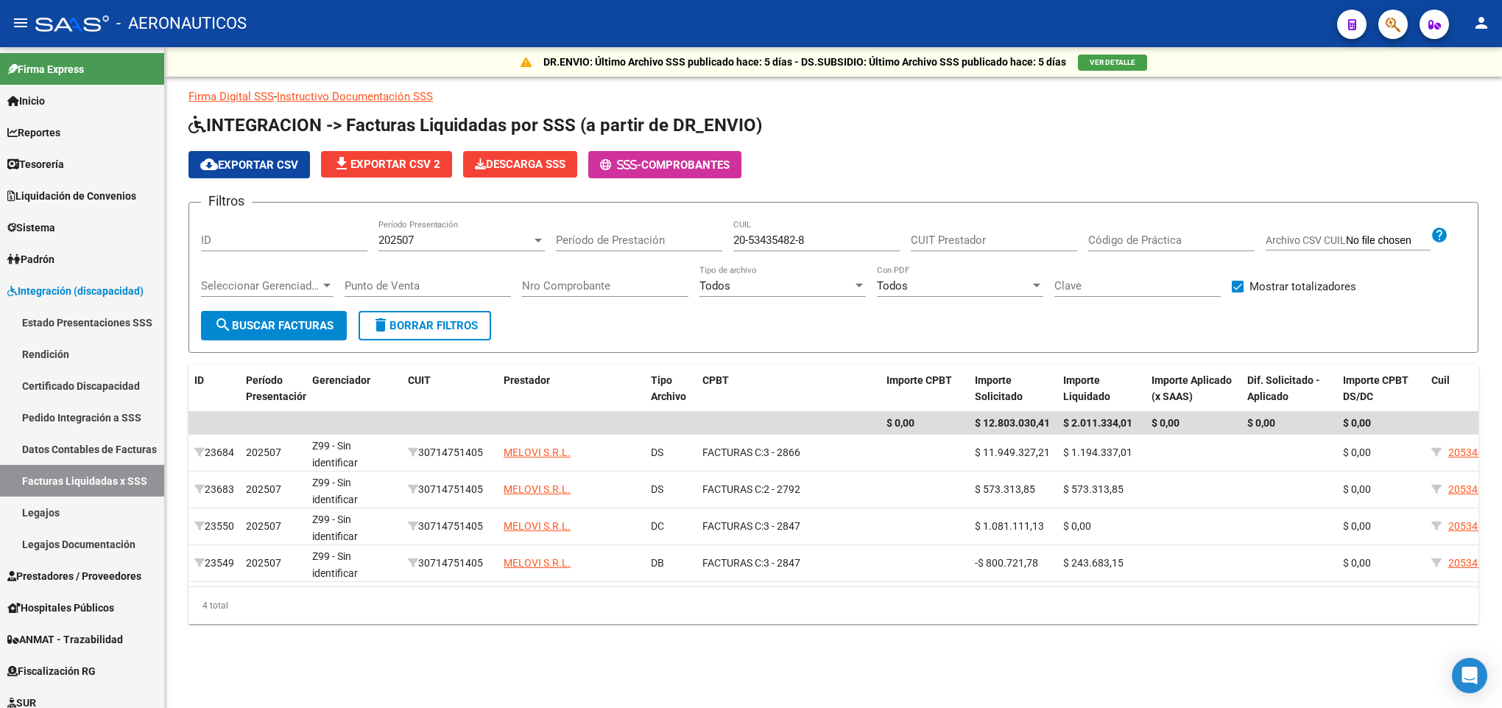
click at [1197, 139] on app-list-header "INTEGRACION -> Facturas Liquidadas por SSS (a partir de DR_ENVIO) cloud_downloa…" at bounding box center [833, 232] width 1290 height 239
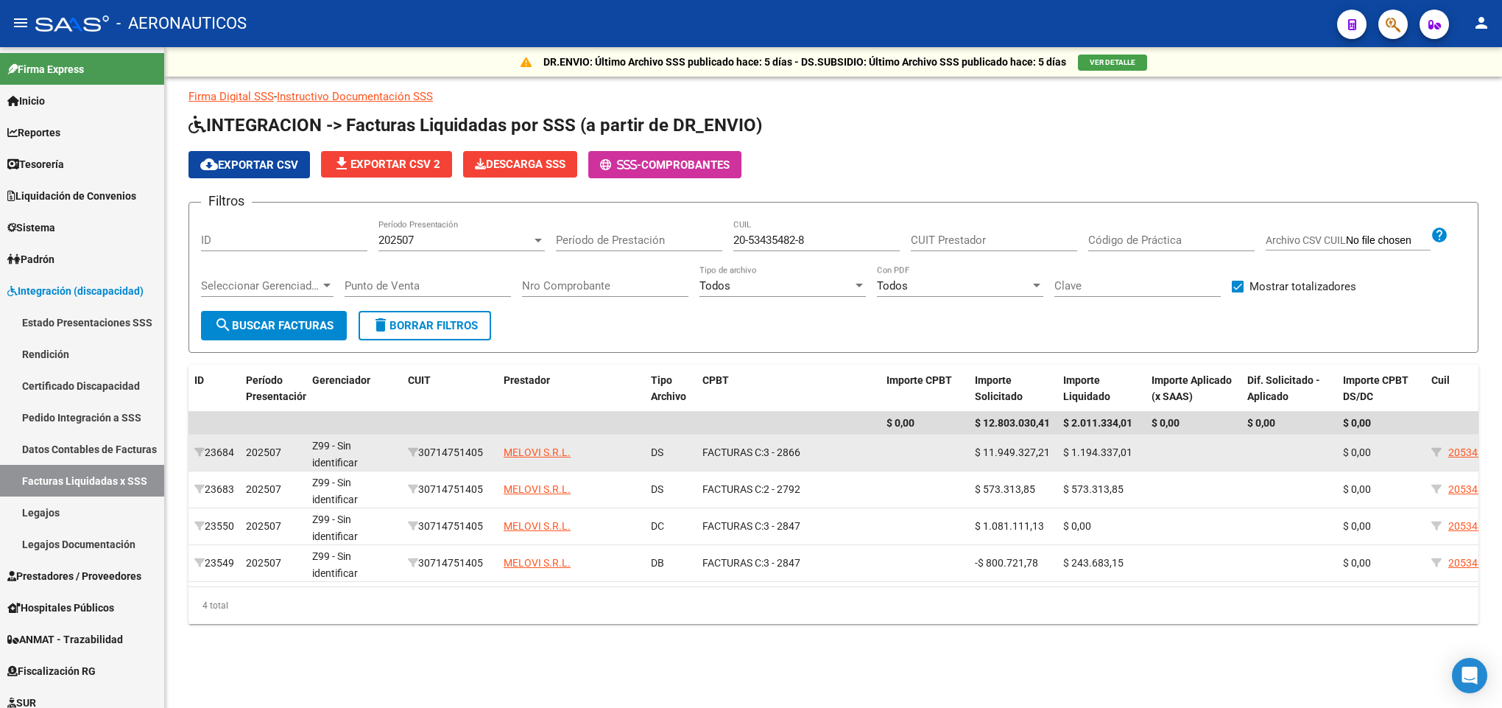
drag, startPoint x: 586, startPoint y: 456, endPoint x: 411, endPoint y: 446, distance: 175.5
click at [411, 446] on div "23684 202507 Z99 - Sin identificar 30714751405 MELOVI S.R.L. DS FACTURAS C: 3 -…" at bounding box center [1016, 452] width 1656 height 37
copy div "30714751405 MELOVI S.R.L."
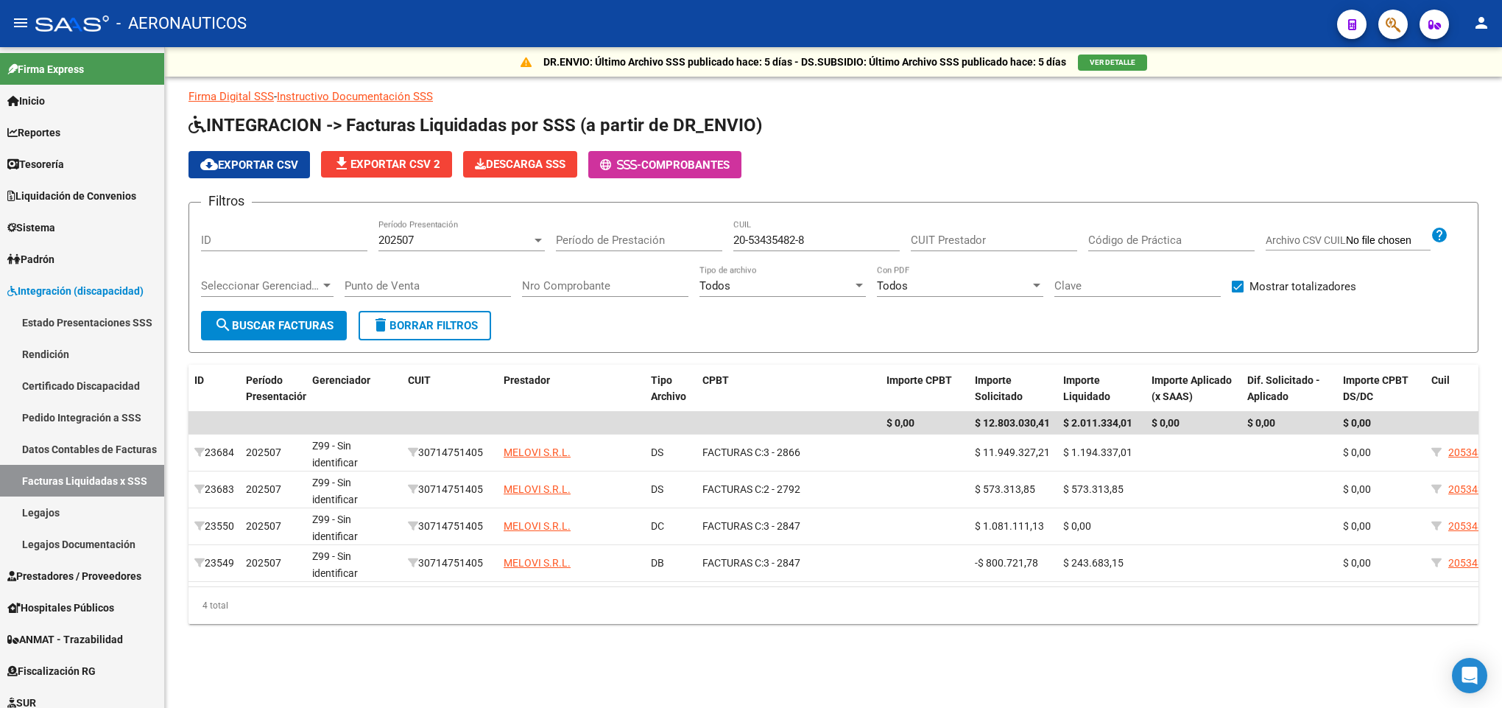
click at [1132, 157] on div "cloud_download Exportar CSV file_download Exportar CSV 2 Descarga SSS - Comprob…" at bounding box center [833, 164] width 1290 height 27
click at [1129, 159] on div "cloud_download Exportar CSV file_download Exportar CSV 2 Descarga SSS - Comprob…" at bounding box center [833, 164] width 1290 height 27
drag, startPoint x: 825, startPoint y: 239, endPoint x: 563, endPoint y: 222, distance: 262.0
click at [564, 223] on div "Filtros ID 202507 Período Presentación Período de Prestación 20-53435482-8 CUIL…" at bounding box center [833, 262] width 1265 height 96
click at [473, 248] on div "202507 Período Presentación" at bounding box center [461, 235] width 166 height 32
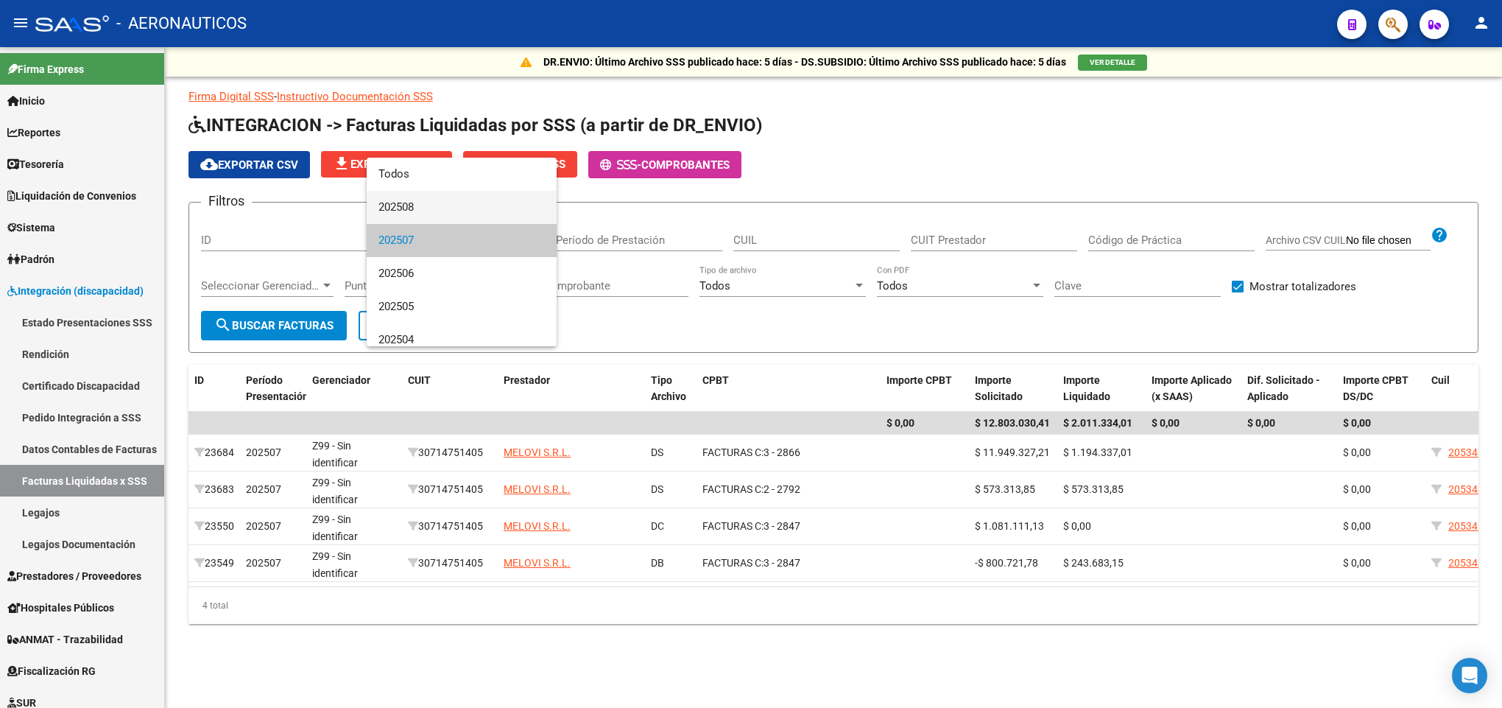
click at [477, 208] on span "202508" at bounding box center [461, 207] width 166 height 33
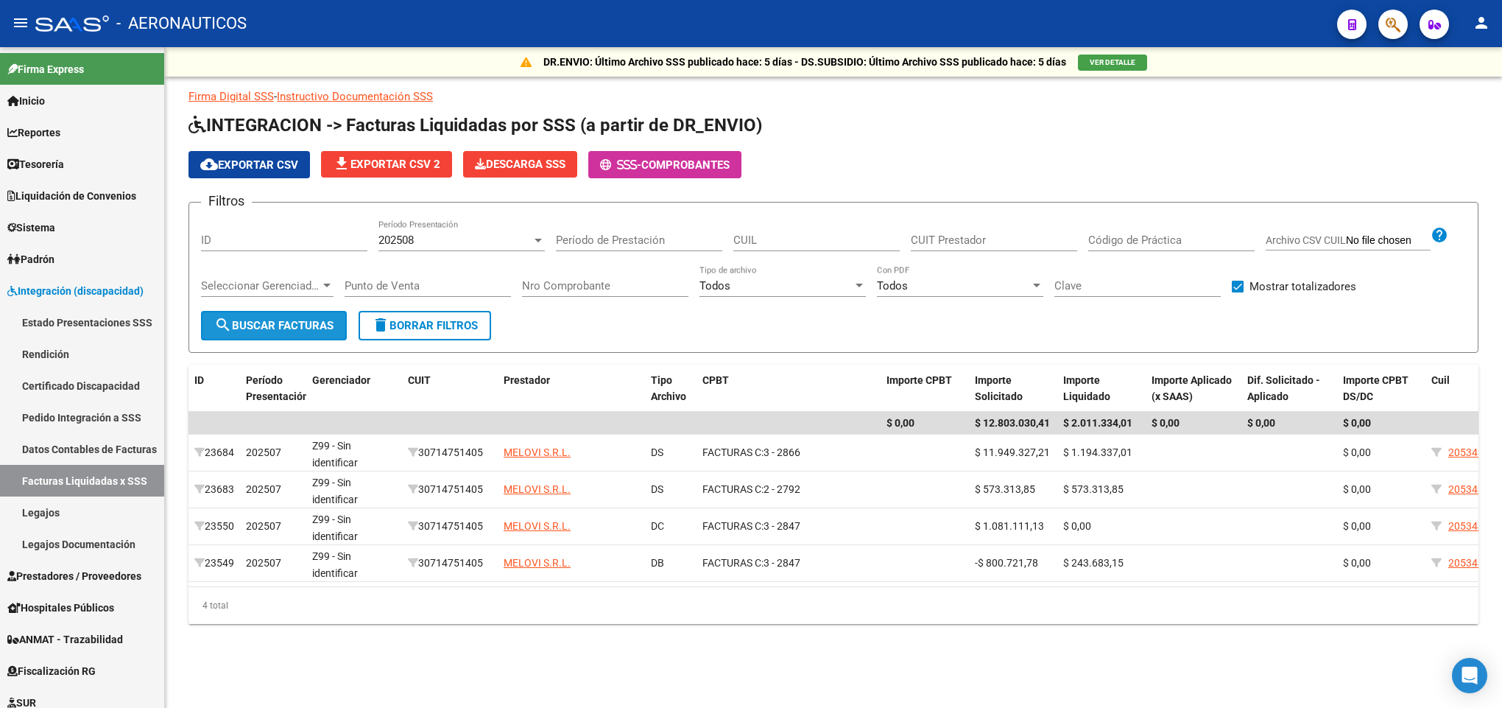
click at [275, 332] on button "search Buscar Facturas" at bounding box center [274, 325] width 146 height 29
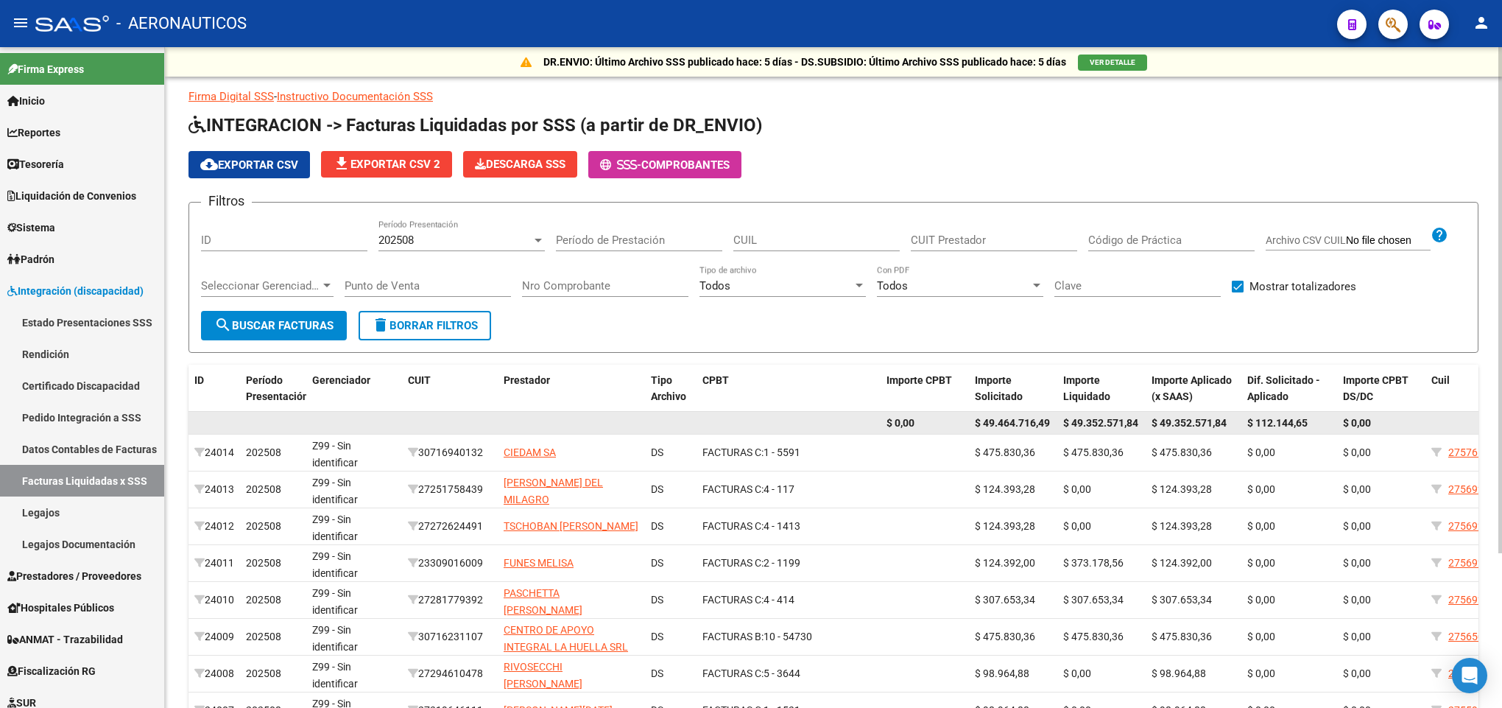
drag, startPoint x: 961, startPoint y: 425, endPoint x: 1142, endPoint y: 420, distance: 181.2
click at [1142, 420] on div "$ 0,00 $ 49.464.716,49 $ 49.352.571,84 $ 49.352.571,84 $ 112.144,65 $ 0,00" at bounding box center [1016, 424] width 1656 height 24
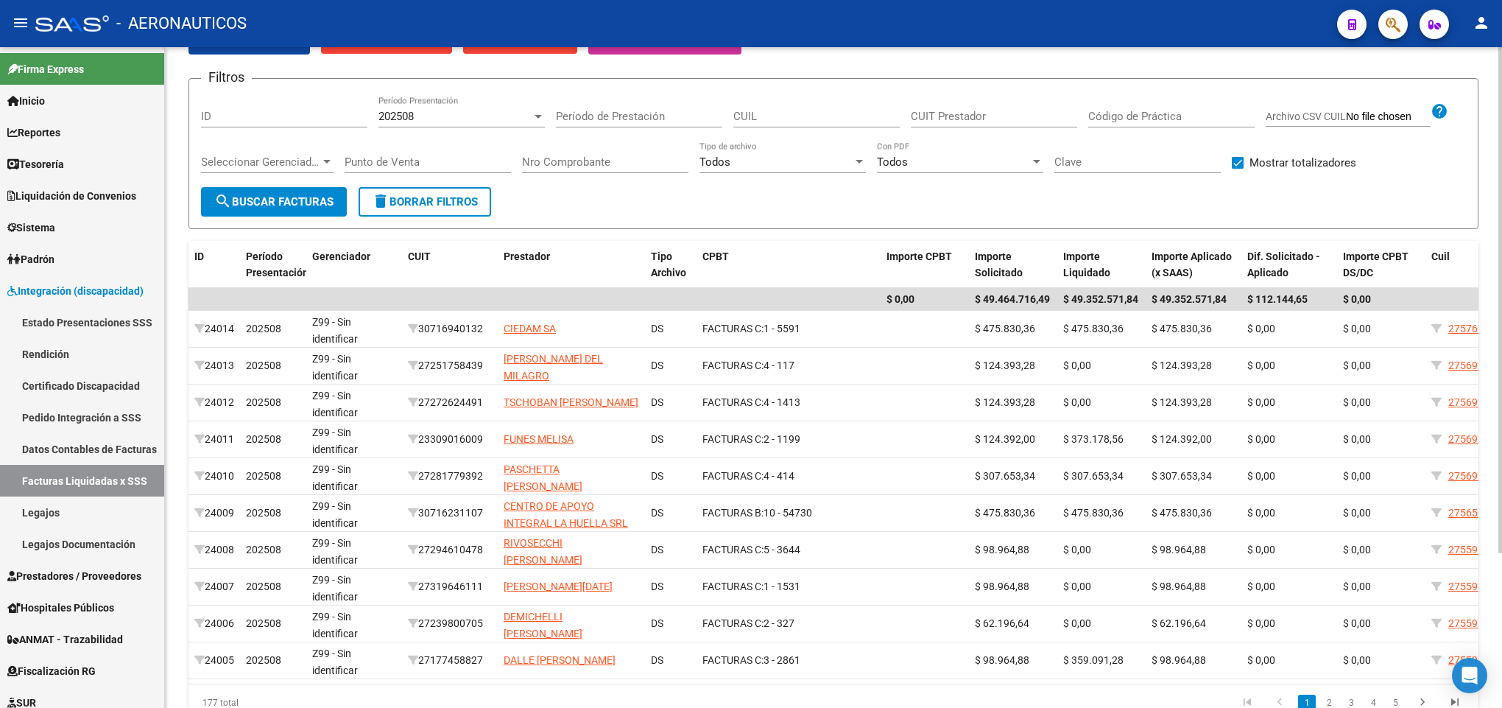
scroll to position [91, 0]
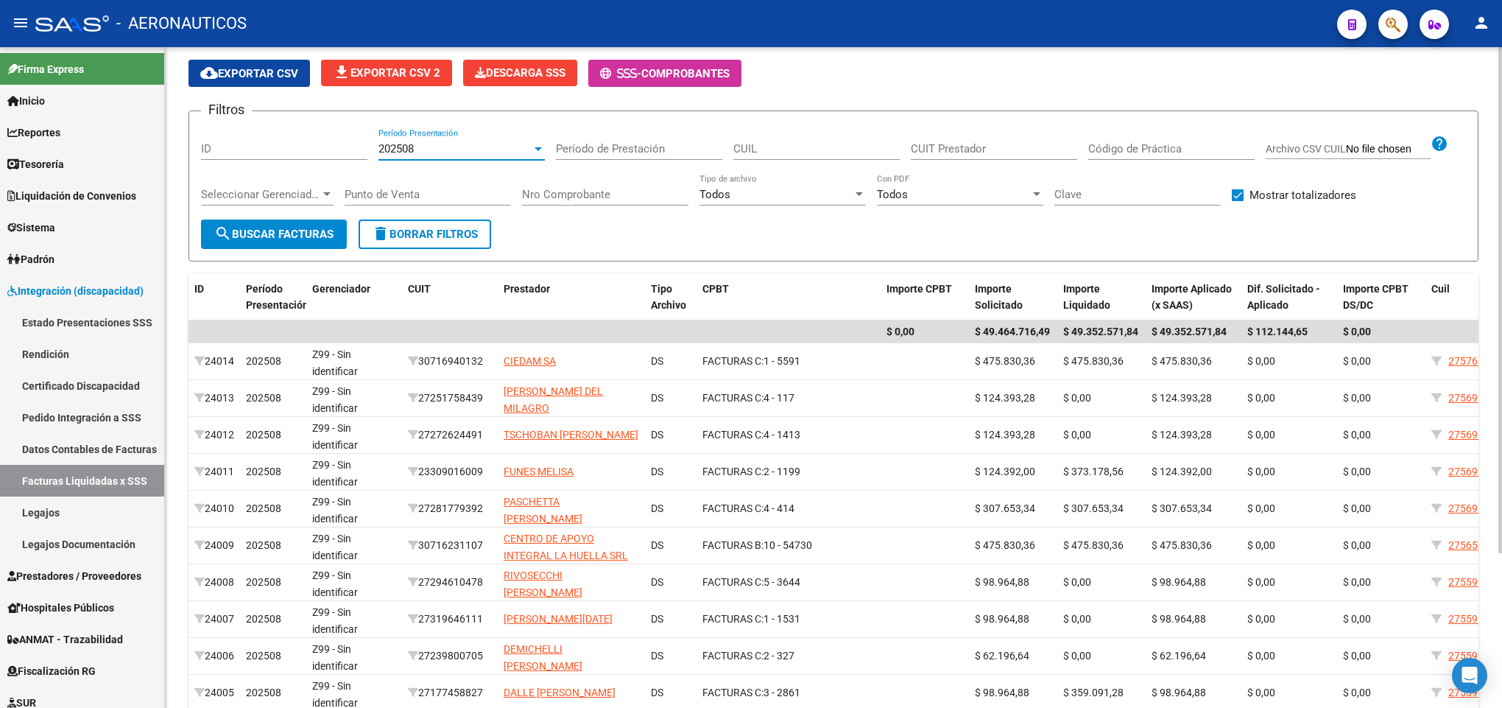
click at [389, 144] on span "202508" at bounding box center [395, 148] width 35 height 13
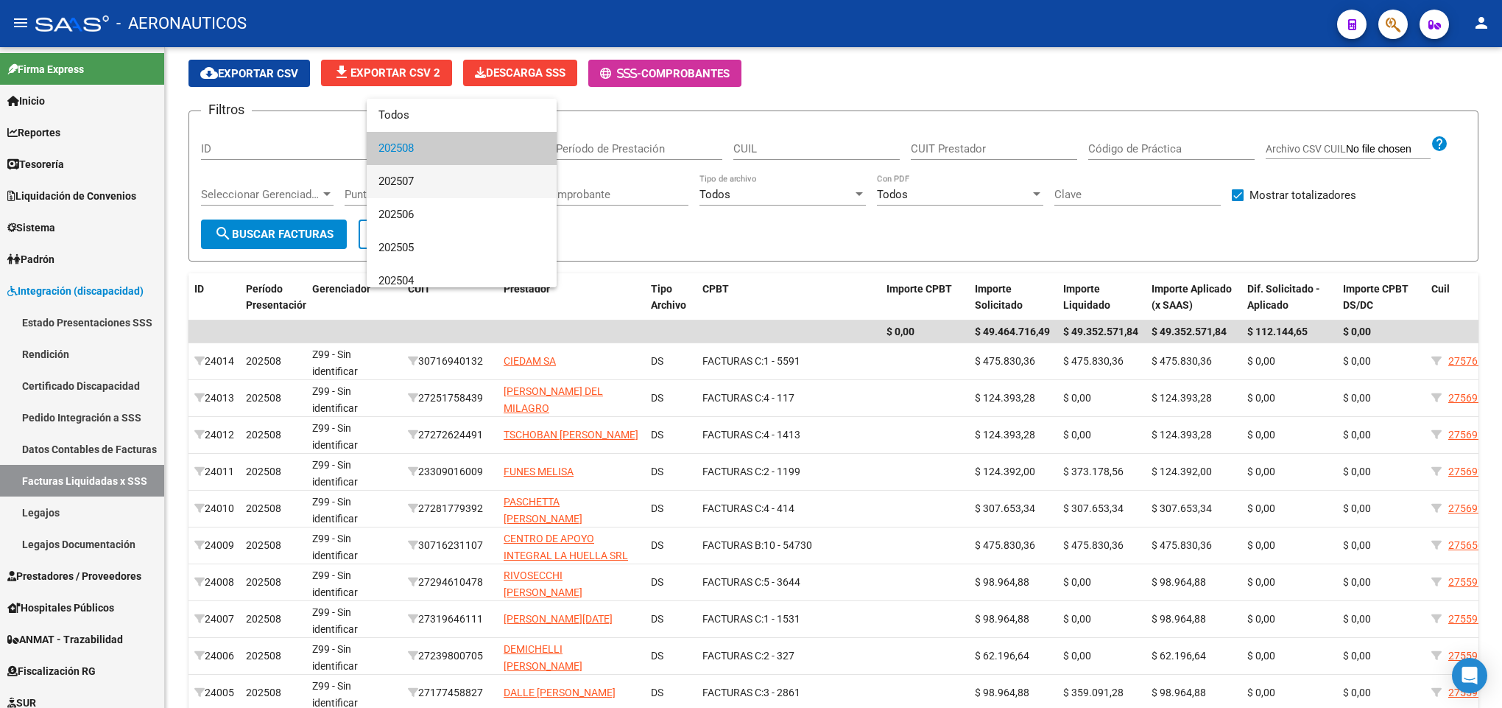
click at [442, 174] on span "202507" at bounding box center [461, 181] width 166 height 33
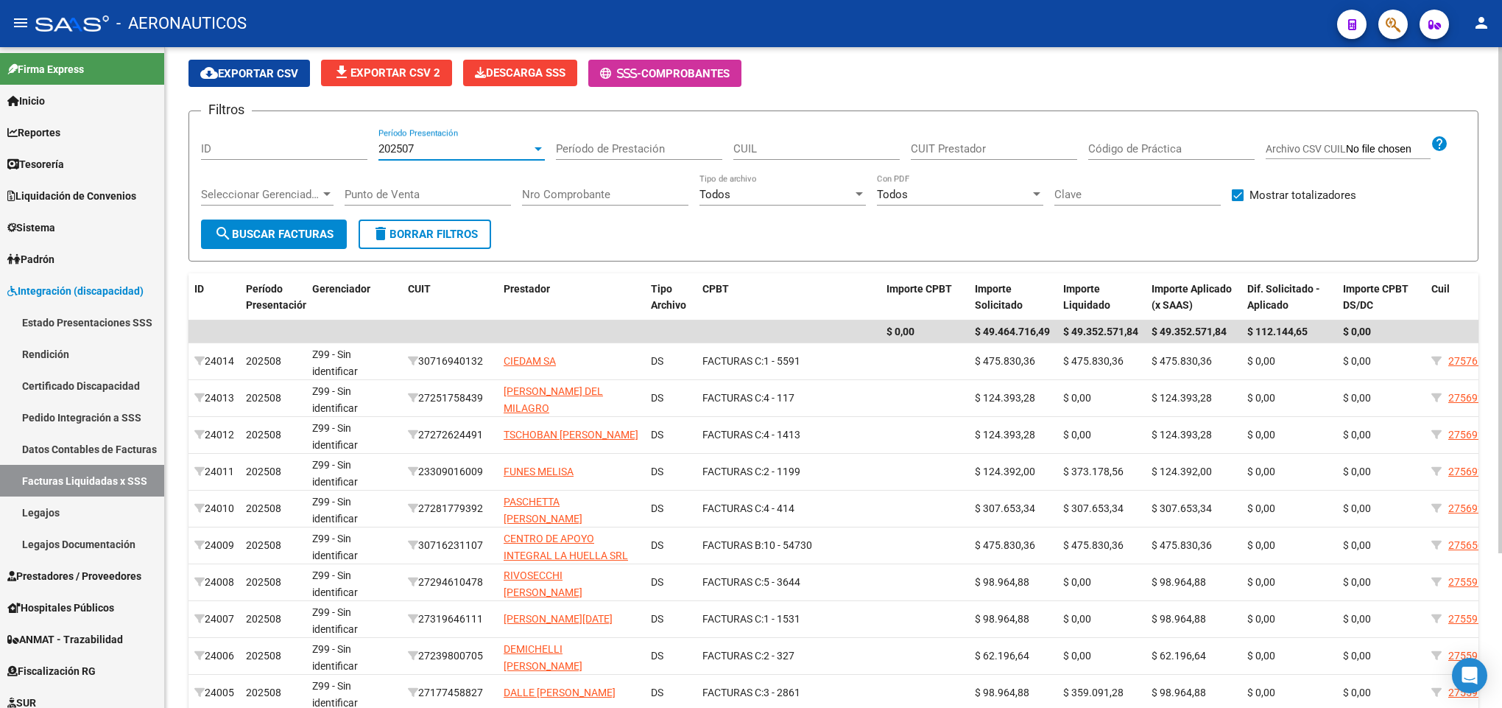
click at [309, 215] on div "Seleccionar Gerenciador Seleccionar Gerenciador" at bounding box center [267, 197] width 133 height 46
click at [309, 227] on span "search Buscar Facturas" at bounding box center [273, 233] width 119 height 13
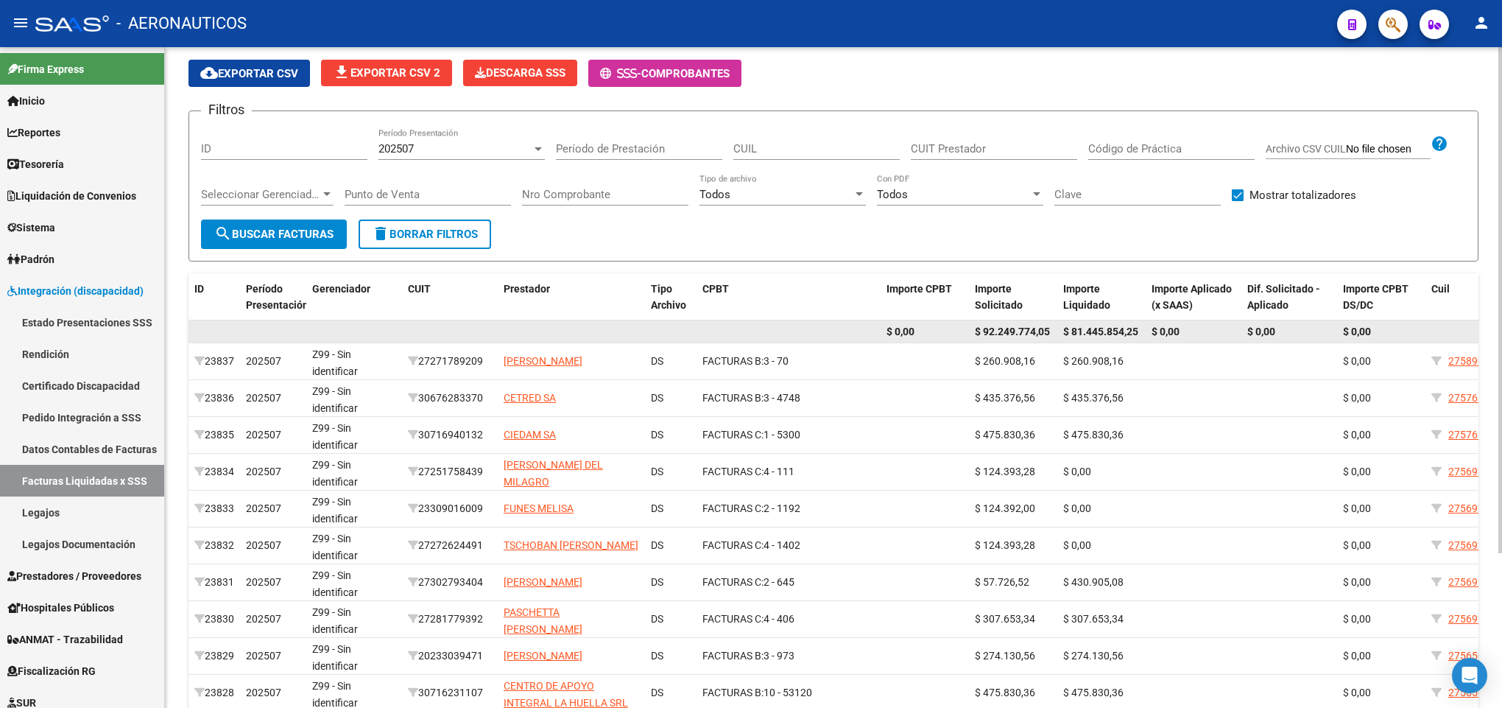
drag, startPoint x: 977, startPoint y: 332, endPoint x: 1043, endPoint y: 336, distance: 66.4
click at [1041, 336] on span "$ 92.249.774,05" at bounding box center [1012, 331] width 75 height 12
drag, startPoint x: 1137, startPoint y: 336, endPoint x: 1059, endPoint y: 331, distance: 78.9
click at [1059, 331] on datatable-body-cell "$ 81.445.854,25" at bounding box center [1101, 331] width 88 height 23
drag, startPoint x: 970, startPoint y: 325, endPoint x: 1140, endPoint y: 336, distance: 170.4
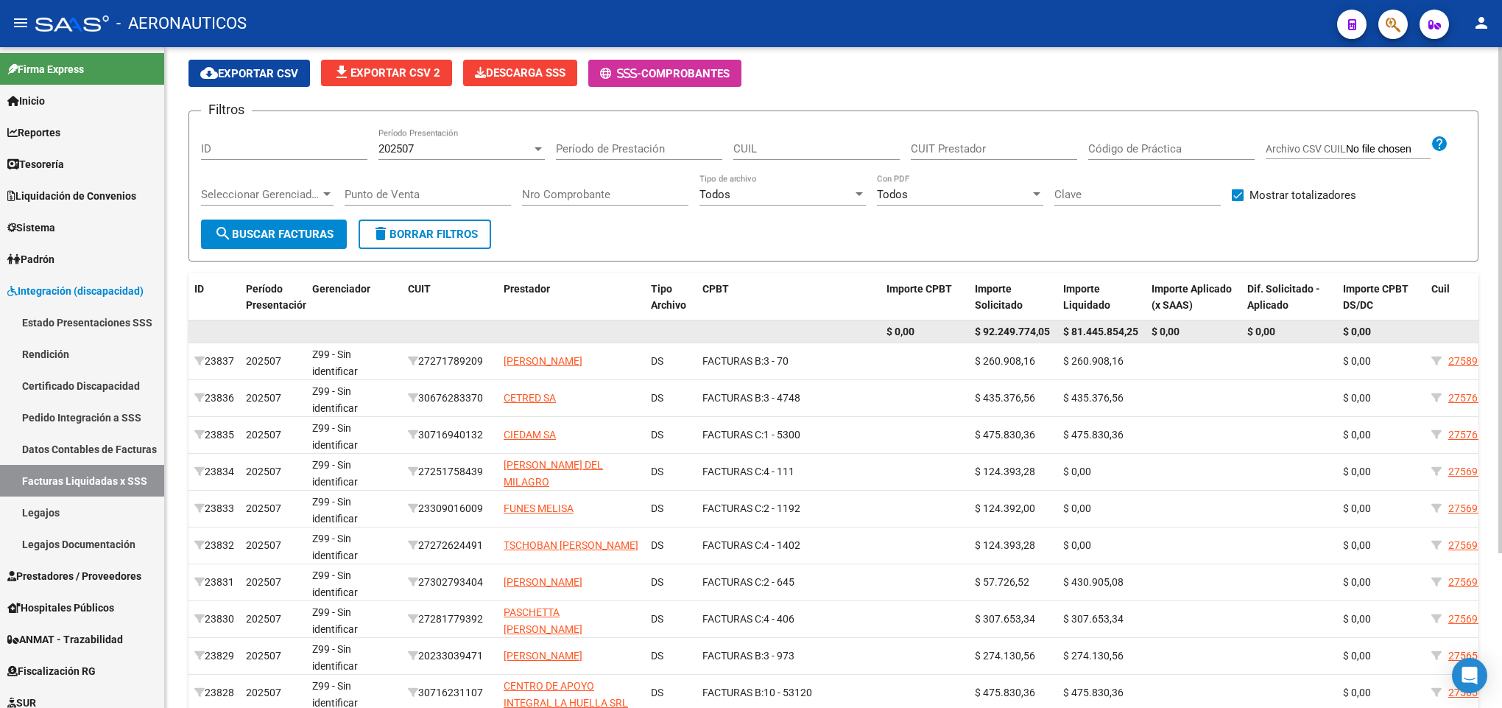
click at [1140, 336] on div "$ 0,00 $ 92.249.774,05 $ 81.445.854,25 $ 0,00 $ 0,00 $ 0,00" at bounding box center [1016, 332] width 1656 height 24
click at [1140, 336] on datatable-body-cell "$ 81.445.854,25" at bounding box center [1101, 331] width 88 height 23
click at [1087, 330] on span "$ 81.445.854,25" at bounding box center [1100, 331] width 75 height 12
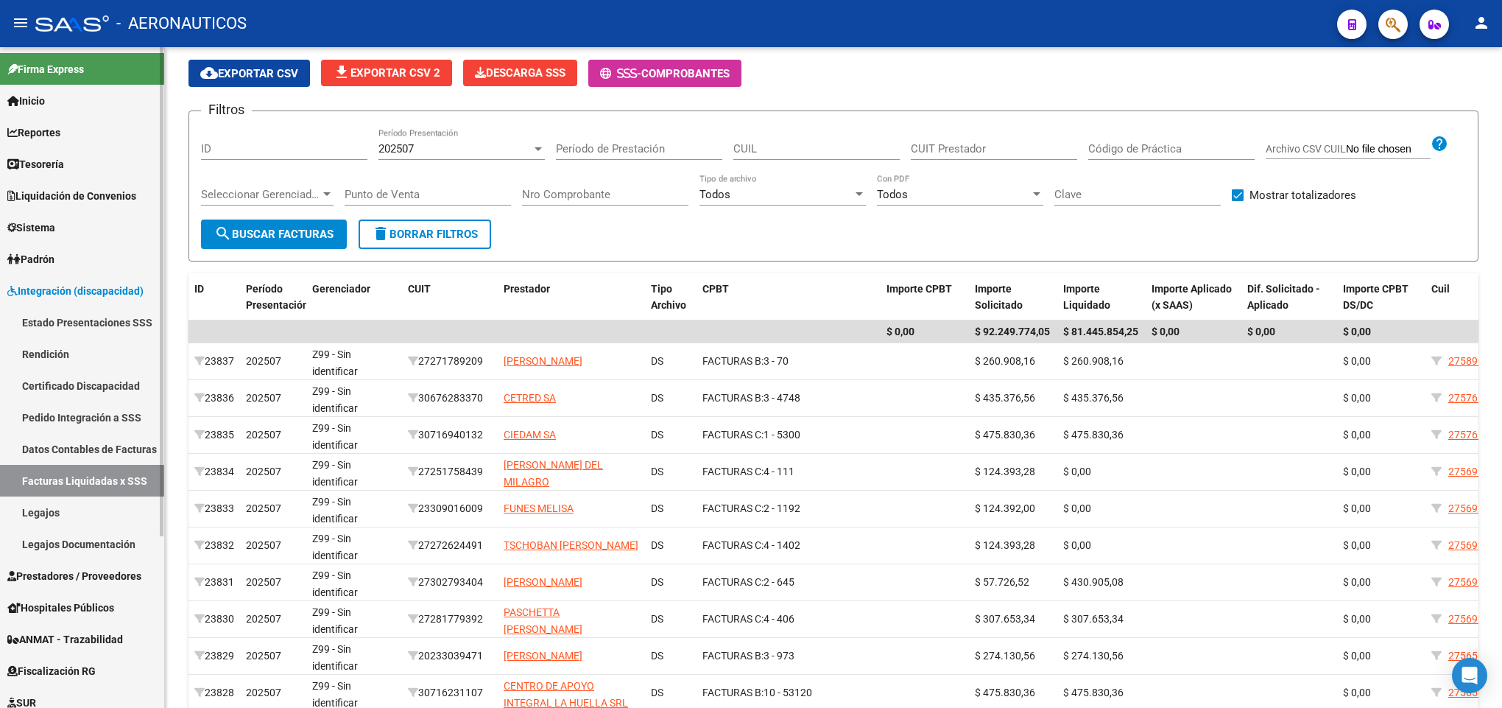
click at [60, 86] on link "Inicio" at bounding box center [82, 101] width 164 height 32
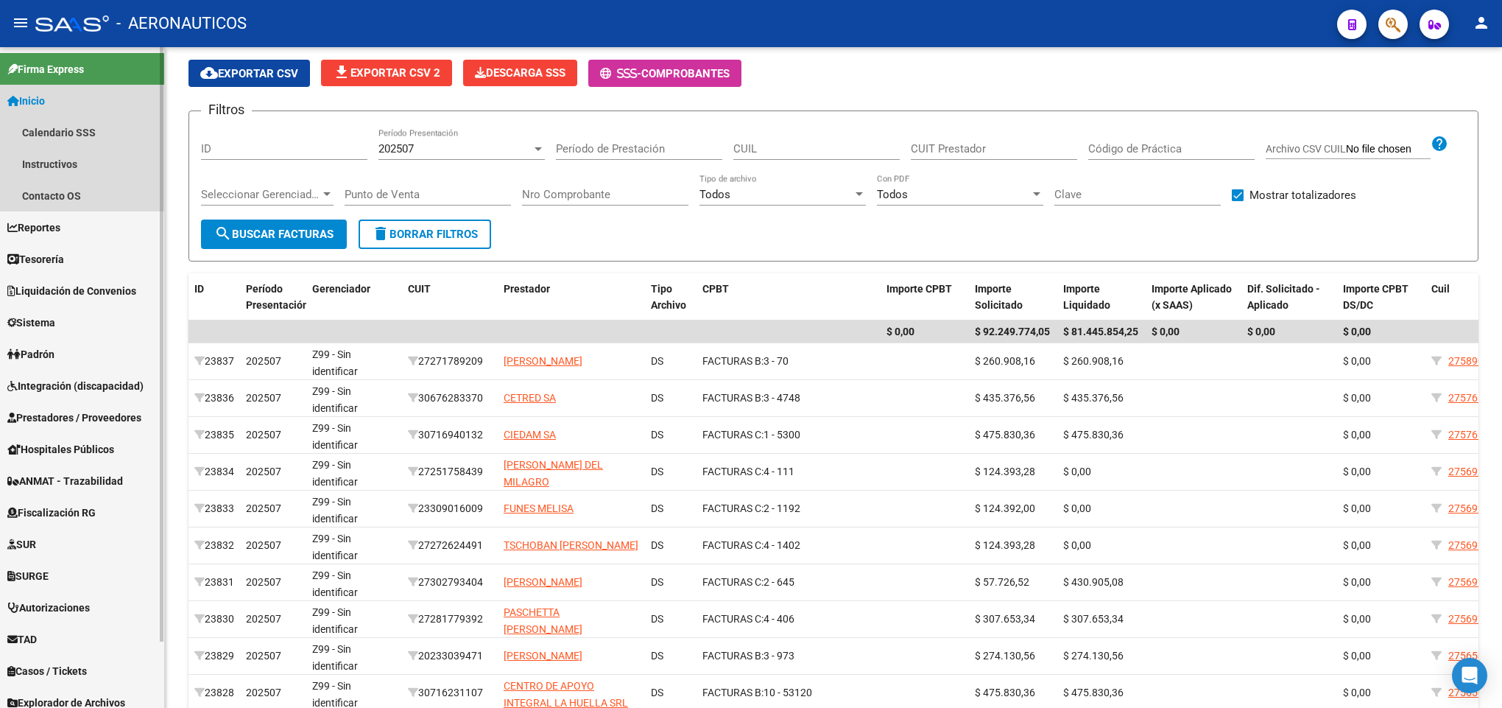
click at [60, 86] on link "Inicio" at bounding box center [82, 101] width 164 height 32
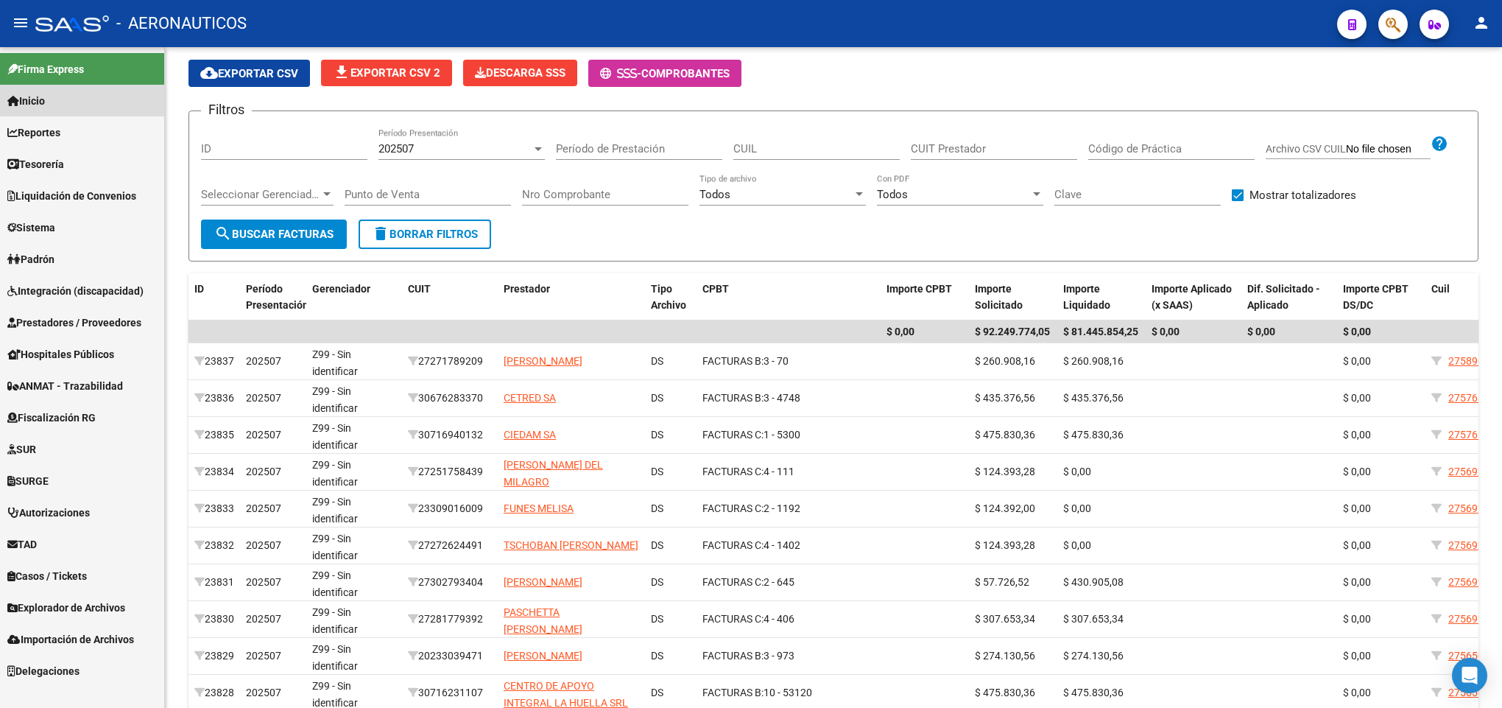
click at [60, 86] on link "Inicio" at bounding box center [82, 101] width 164 height 32
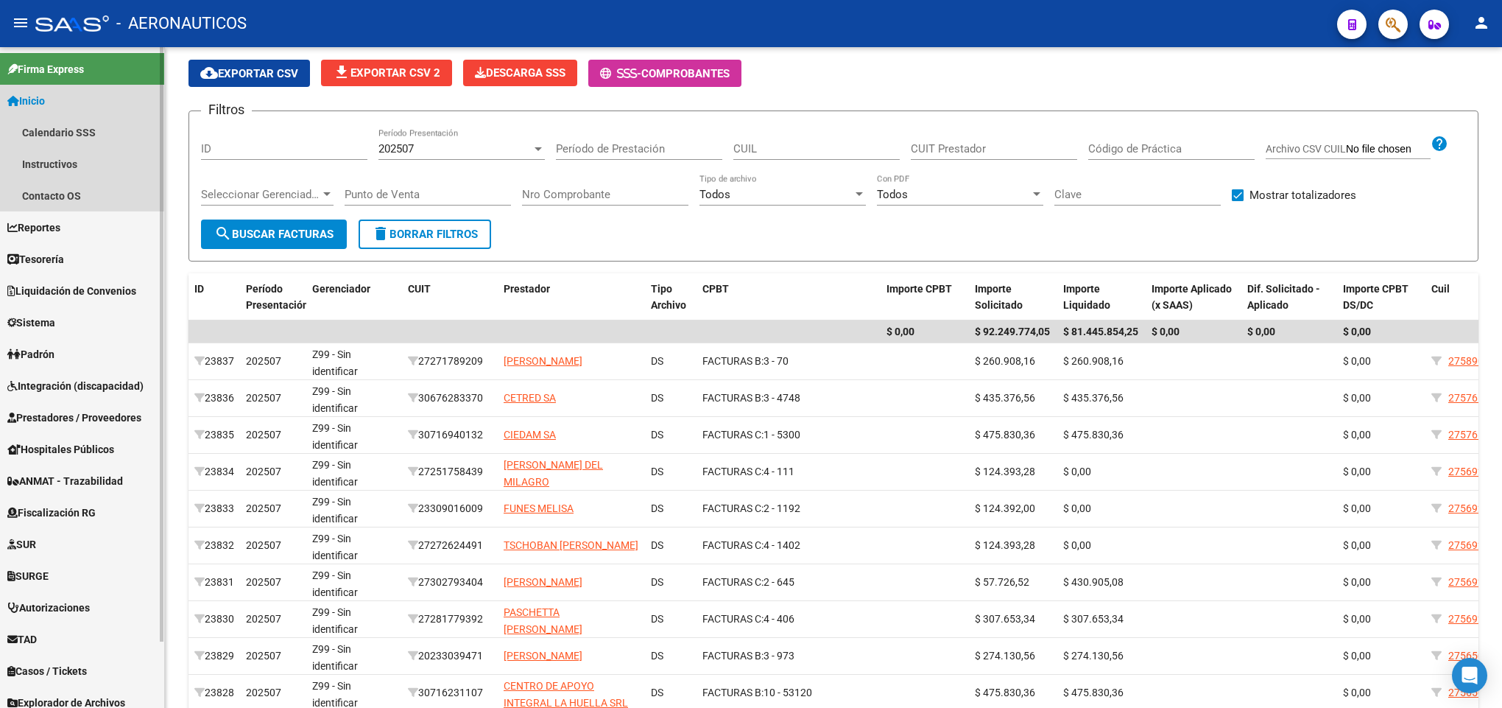
click at [60, 86] on link "Inicio" at bounding box center [82, 101] width 164 height 32
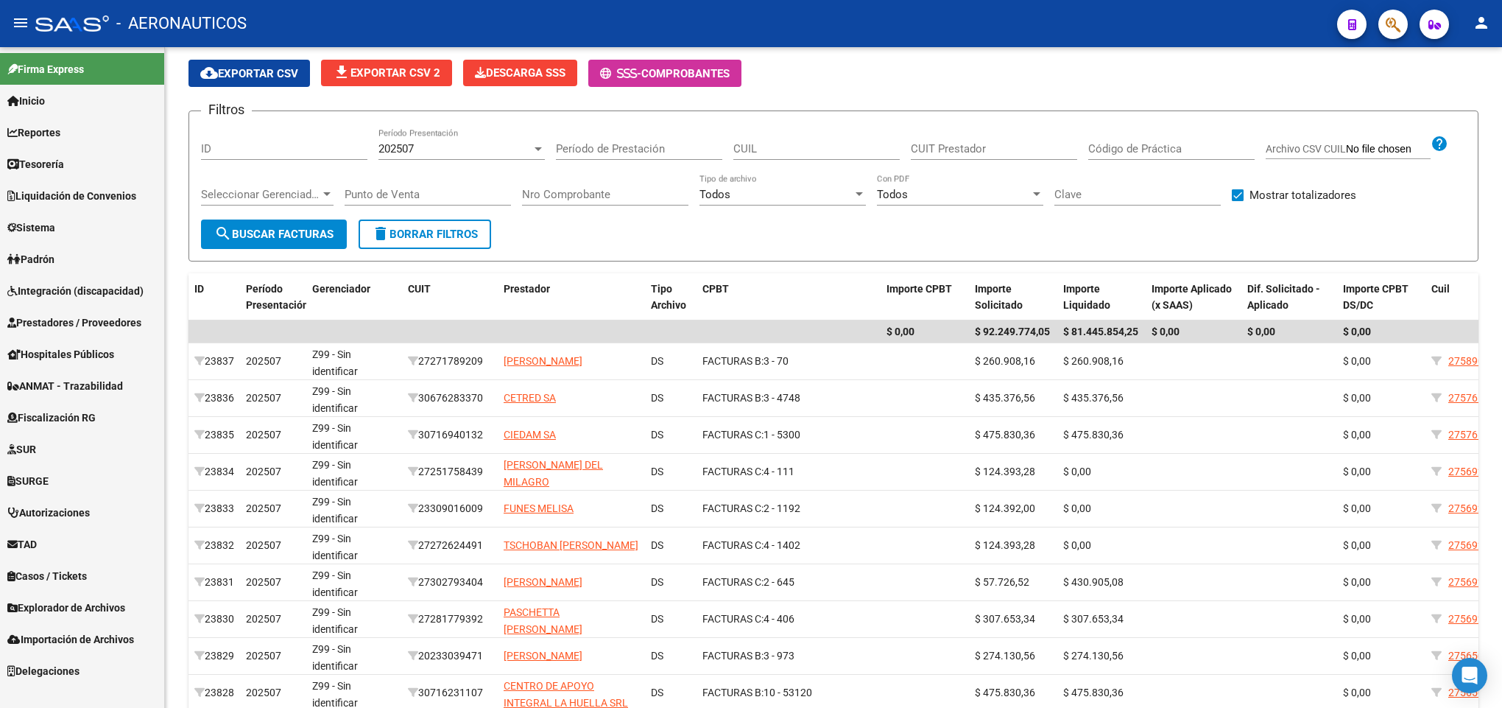
click at [91, 299] on link "Integración (discapacidad)" at bounding box center [82, 291] width 164 height 32
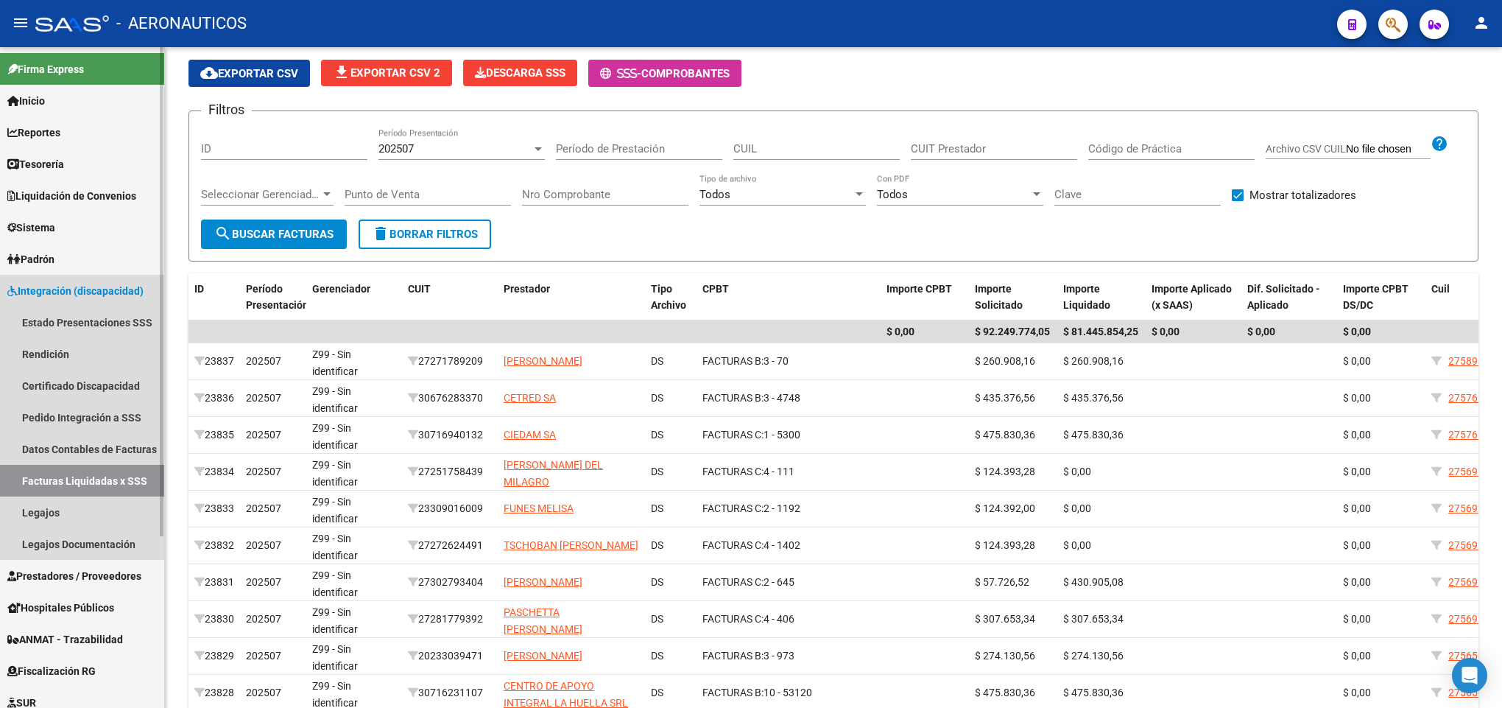
click at [53, 475] on link "Facturas Liquidadas x SSS" at bounding box center [82, 481] width 164 height 32
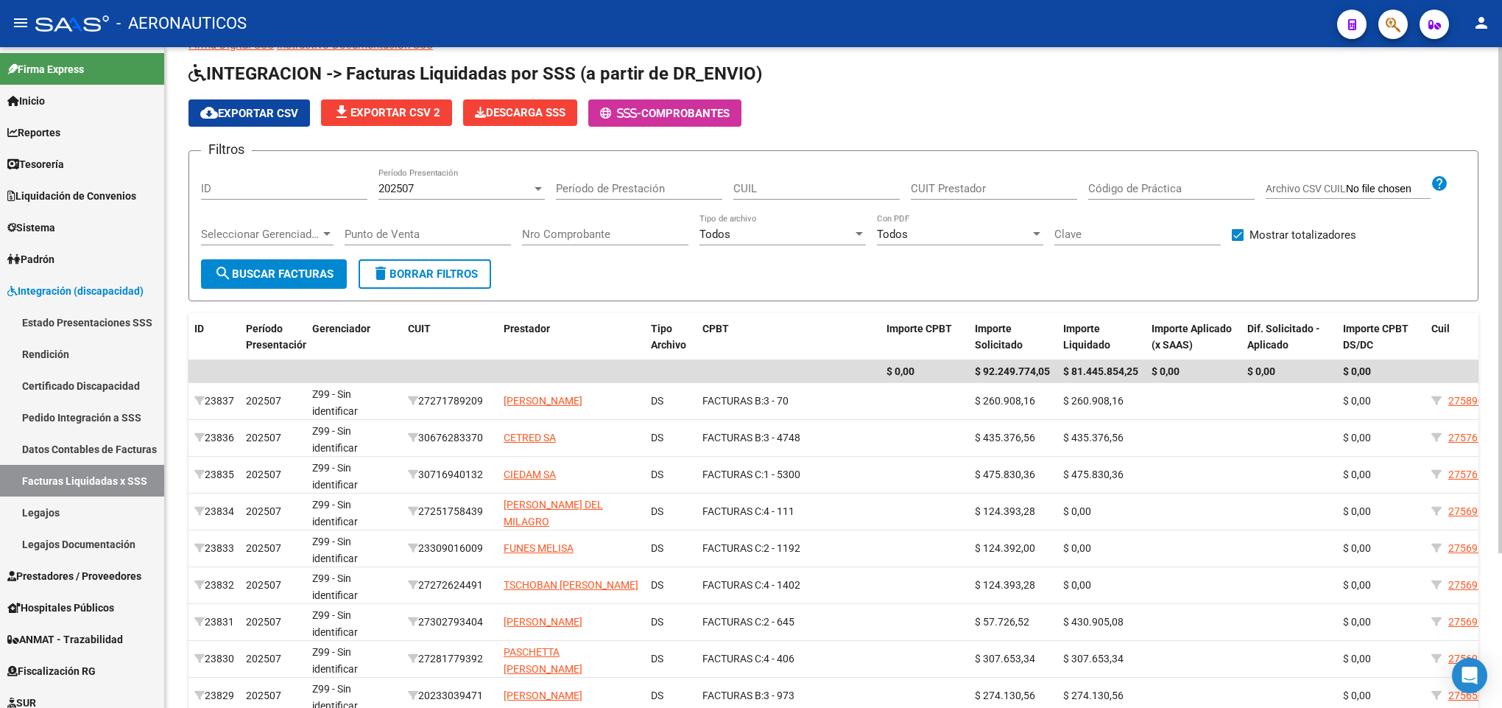
scroll to position [0, 0]
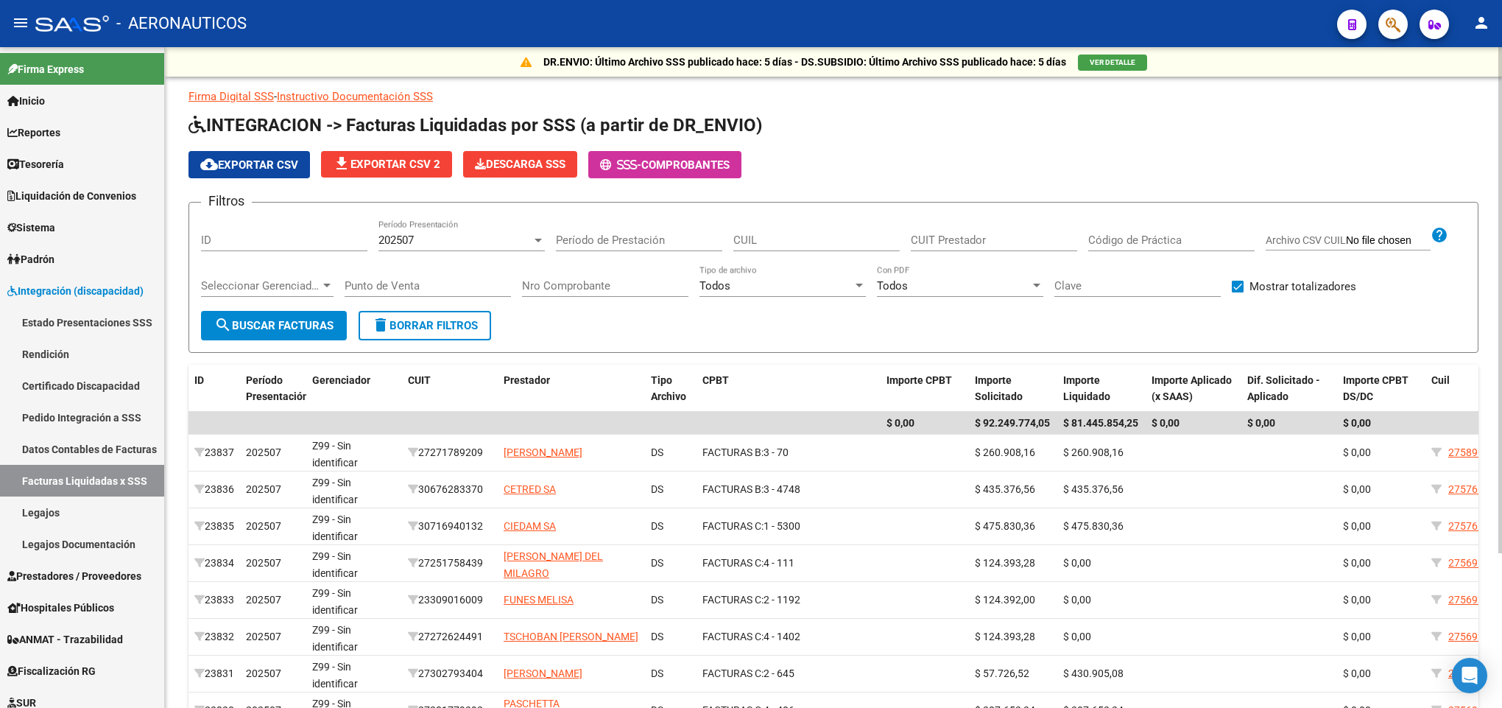
click at [258, 320] on span "search Buscar Facturas" at bounding box center [273, 325] width 119 height 13
click at [407, 233] on span "202507" at bounding box center [395, 239] width 35 height 13
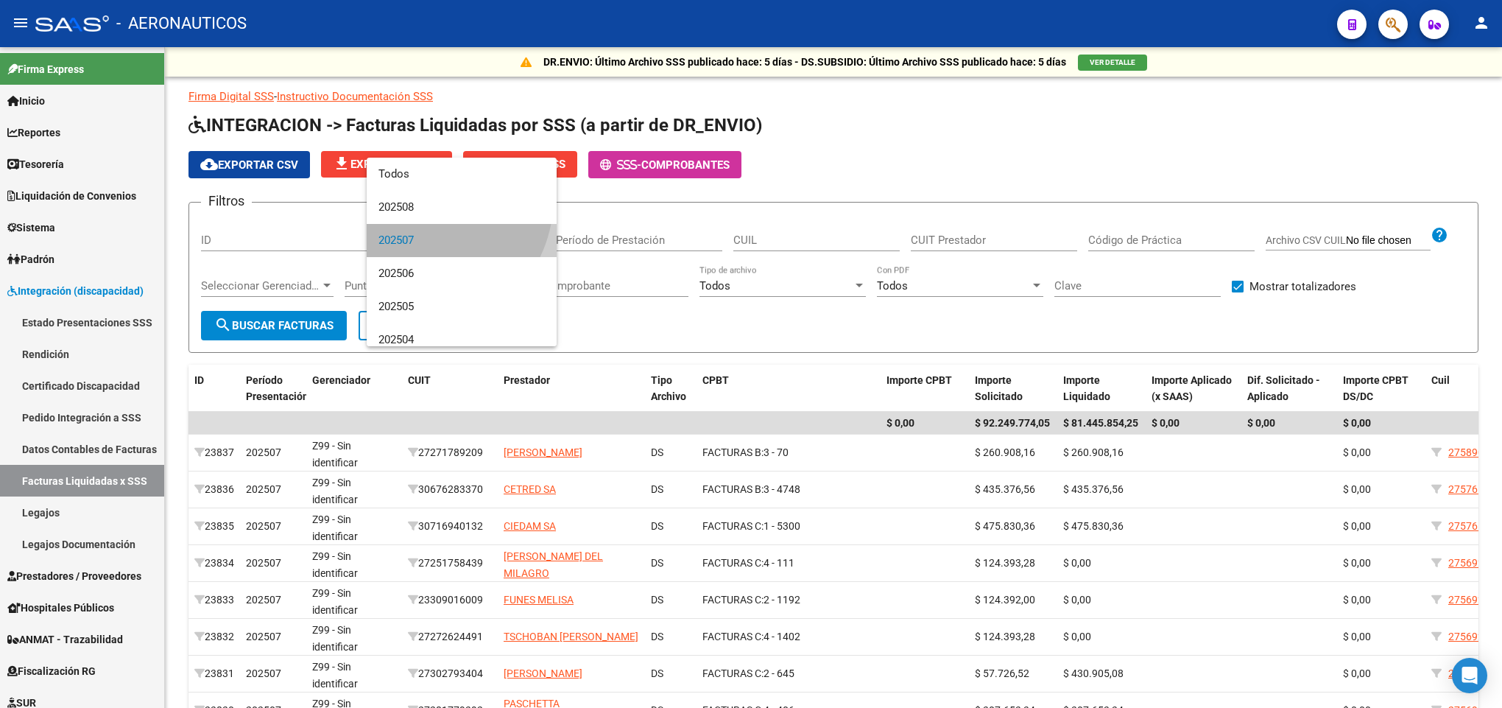
click at [416, 230] on span "202507" at bounding box center [461, 240] width 166 height 33
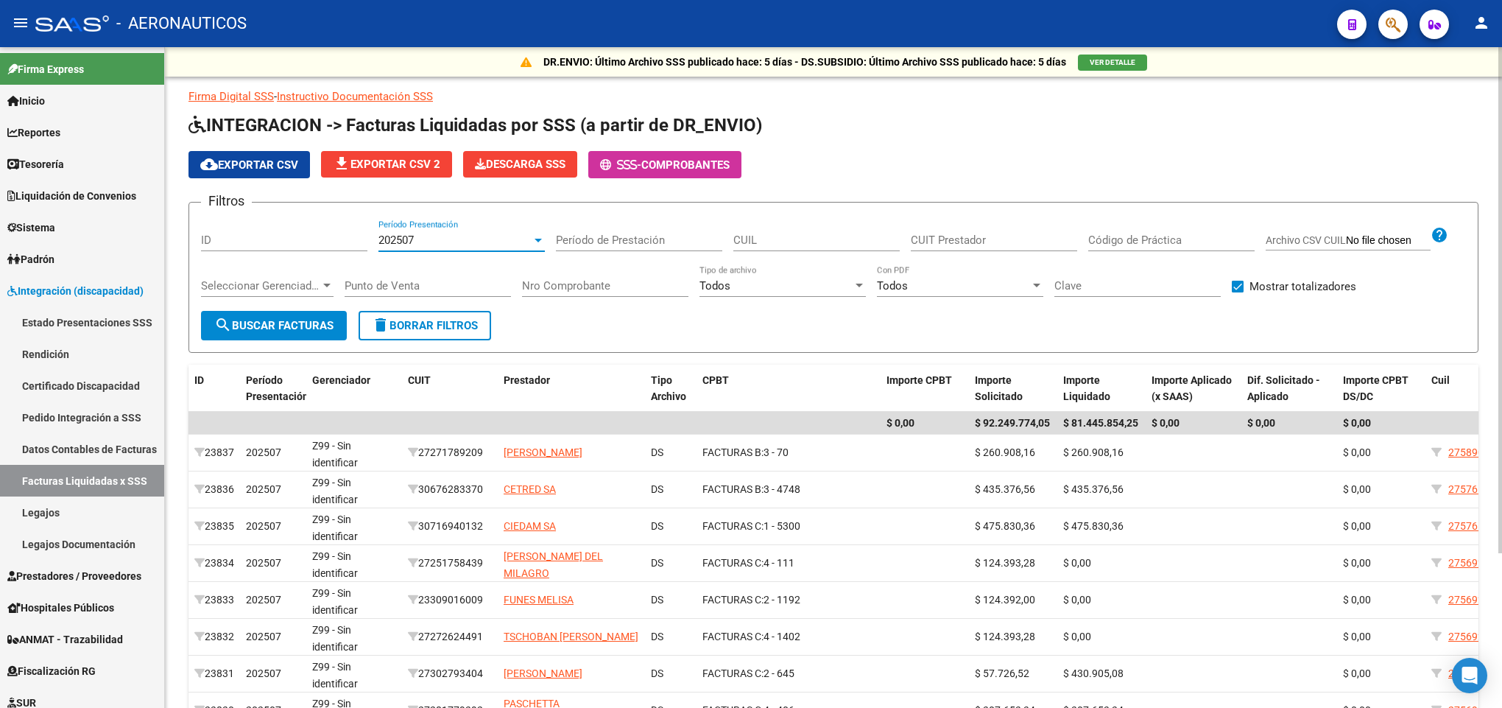
click at [448, 233] on div "202507" at bounding box center [454, 239] width 153 height 13
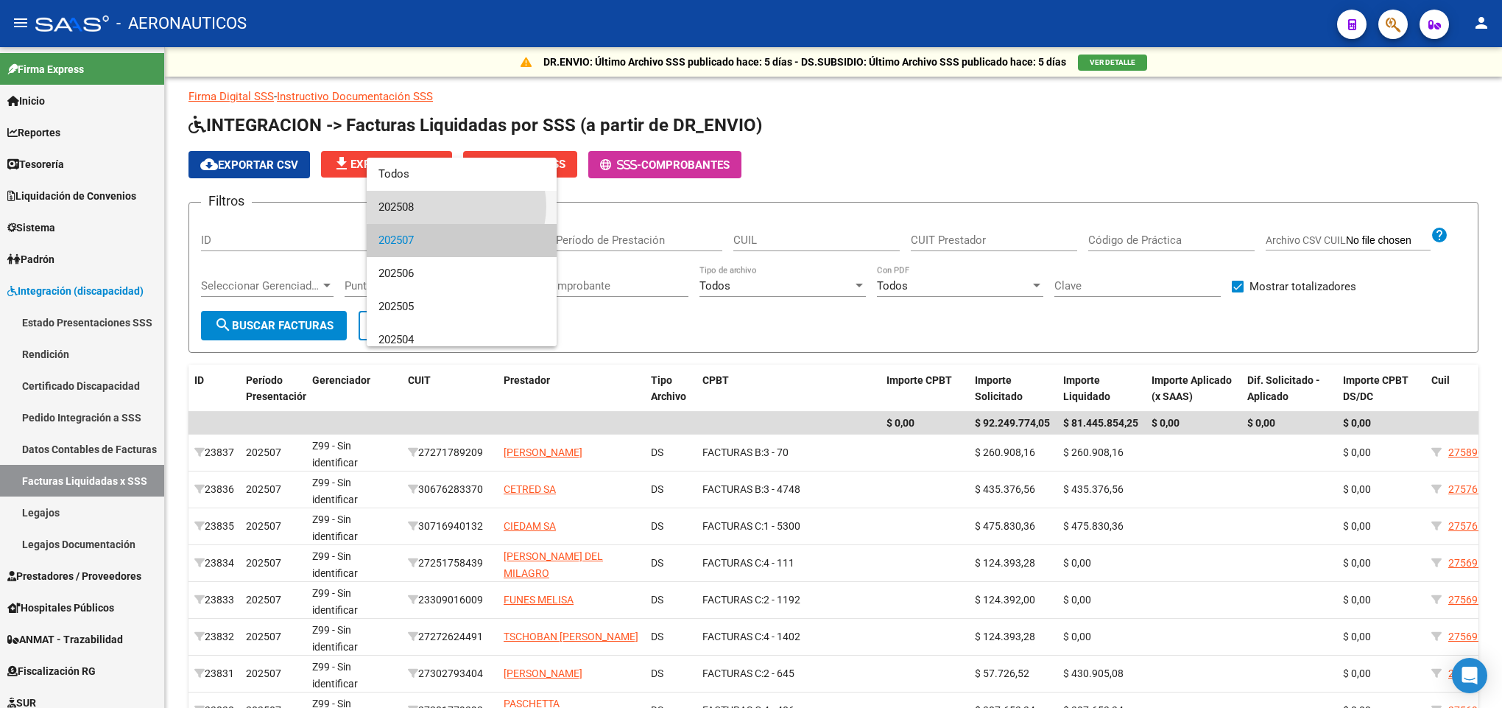
click at [456, 206] on span "202508" at bounding box center [461, 207] width 166 height 33
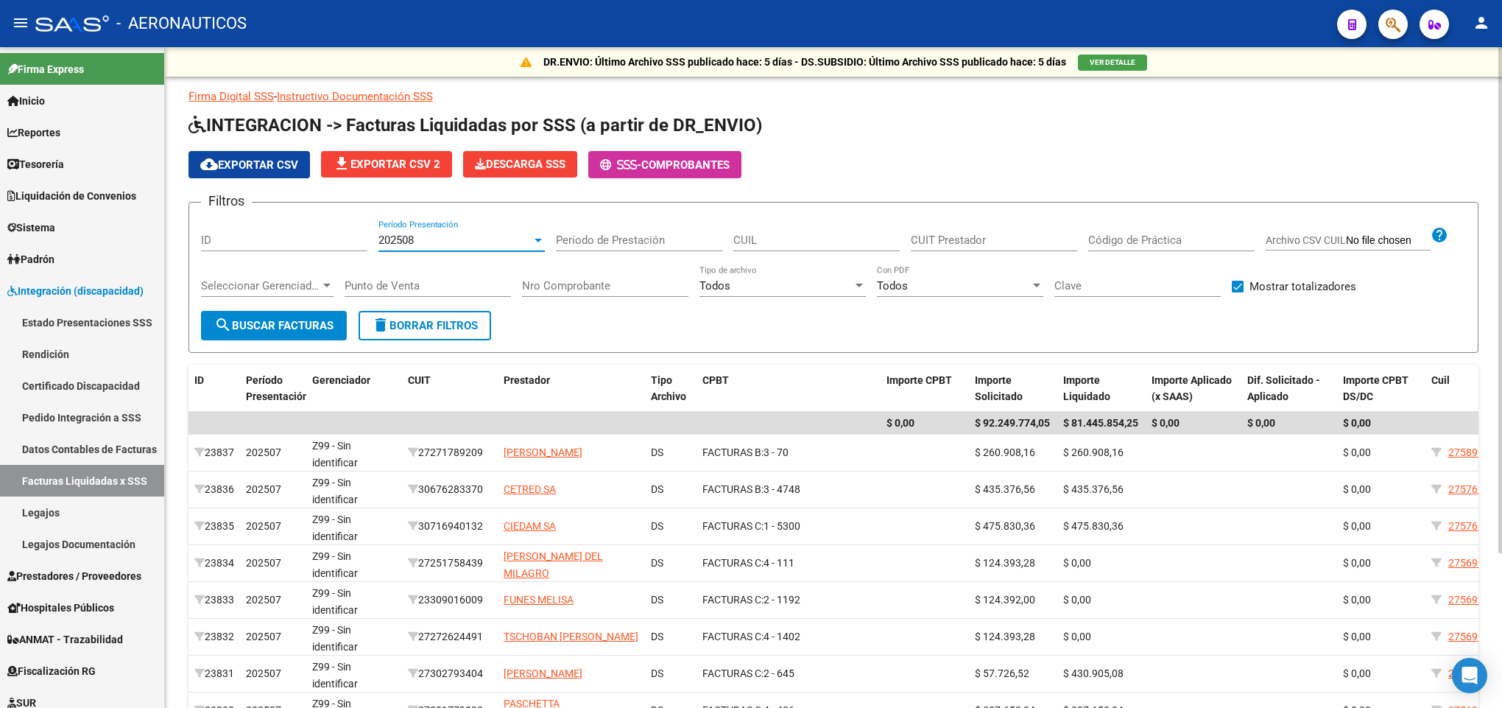
click at [292, 314] on button "search Buscar Facturas" at bounding box center [274, 325] width 146 height 29
